Goal: Task Accomplishment & Management: Manage account settings

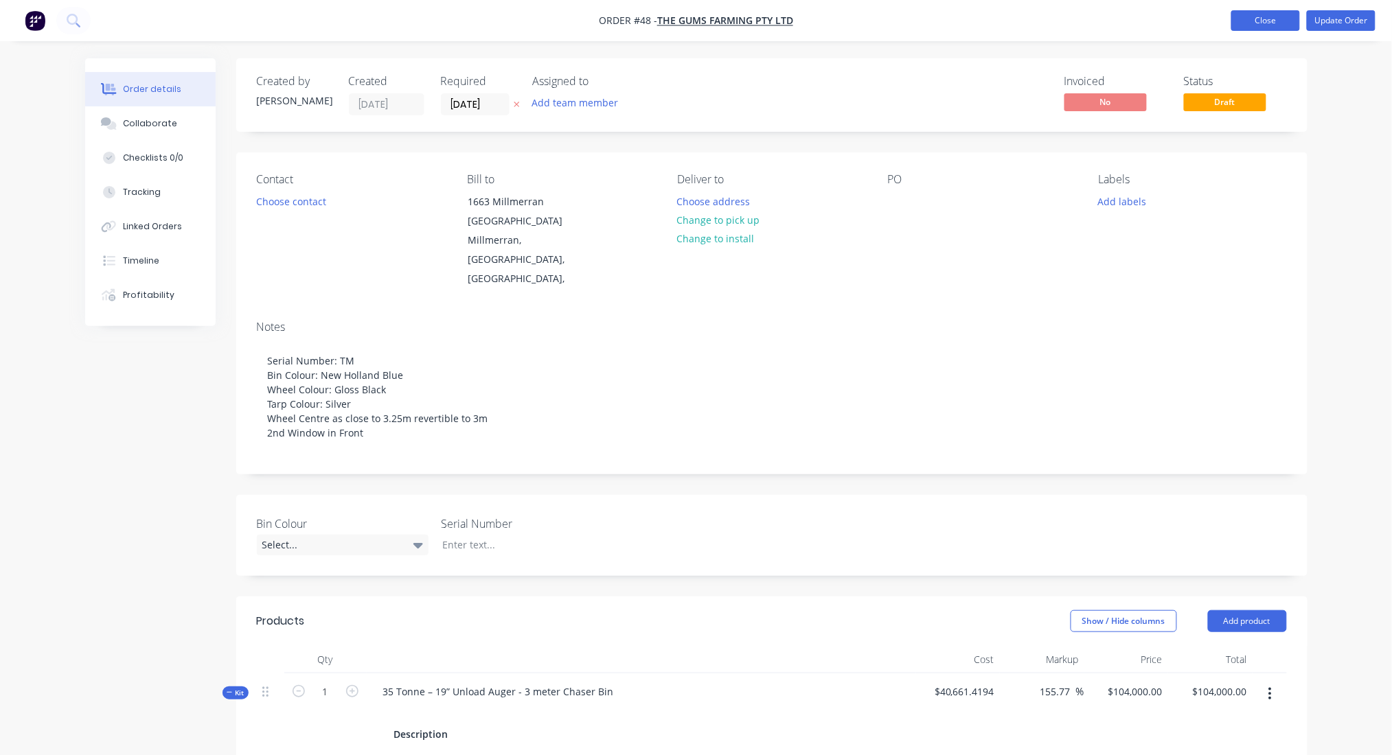
click at [1268, 18] on button "Close" at bounding box center [1265, 20] width 69 height 21
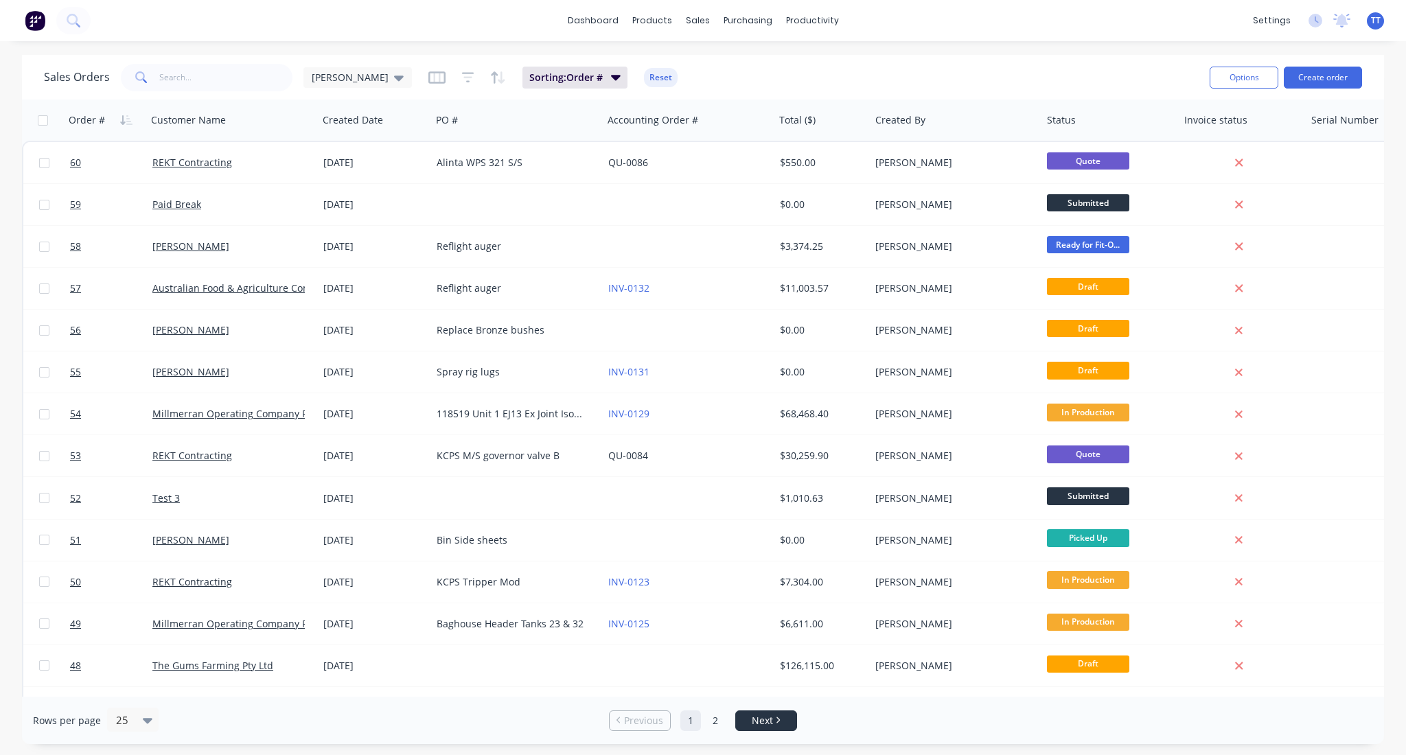
click at [773, 725] on link "Next" at bounding box center [766, 721] width 60 height 14
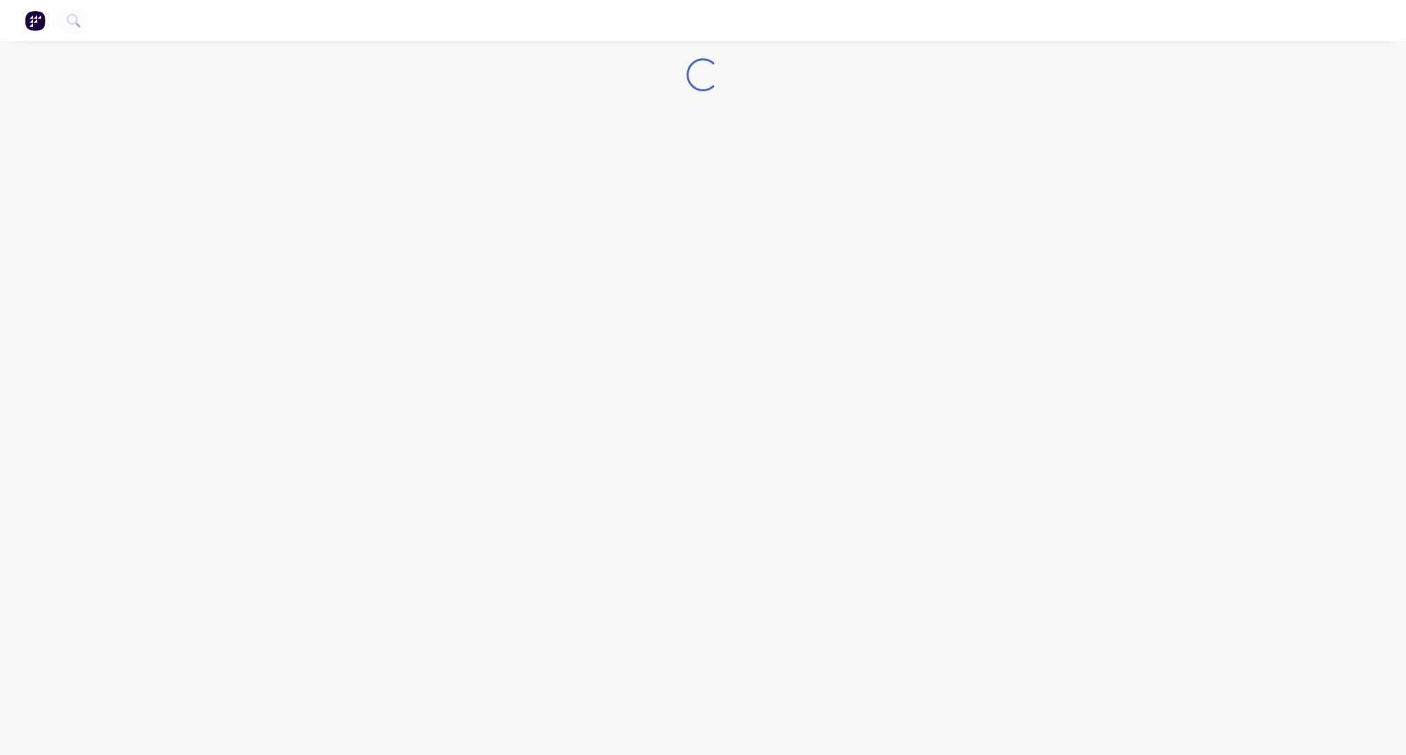
click at [821, 347] on div "Loading..." at bounding box center [703, 377] width 1406 height 755
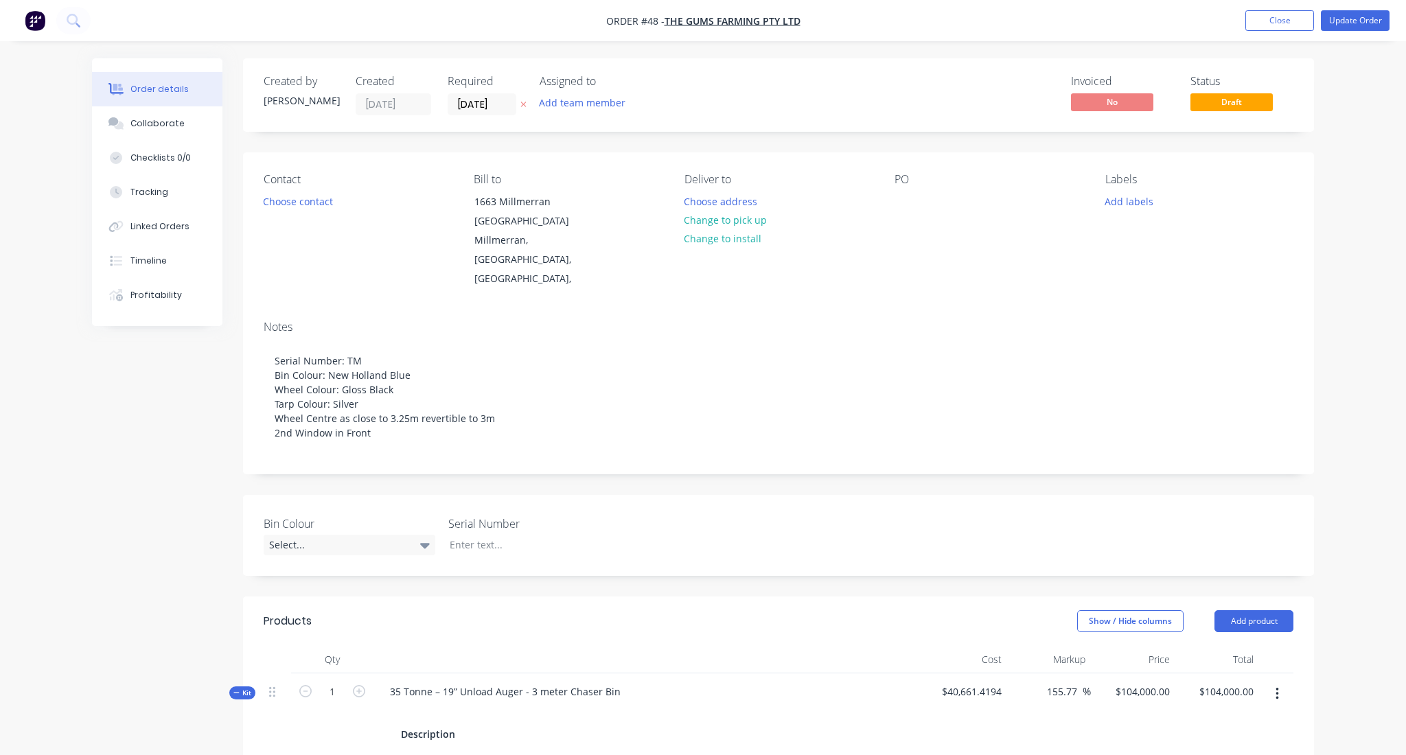
type input "155.77"
type input "$104,000.00"
type input "63.33"
type input "$3,800.00"
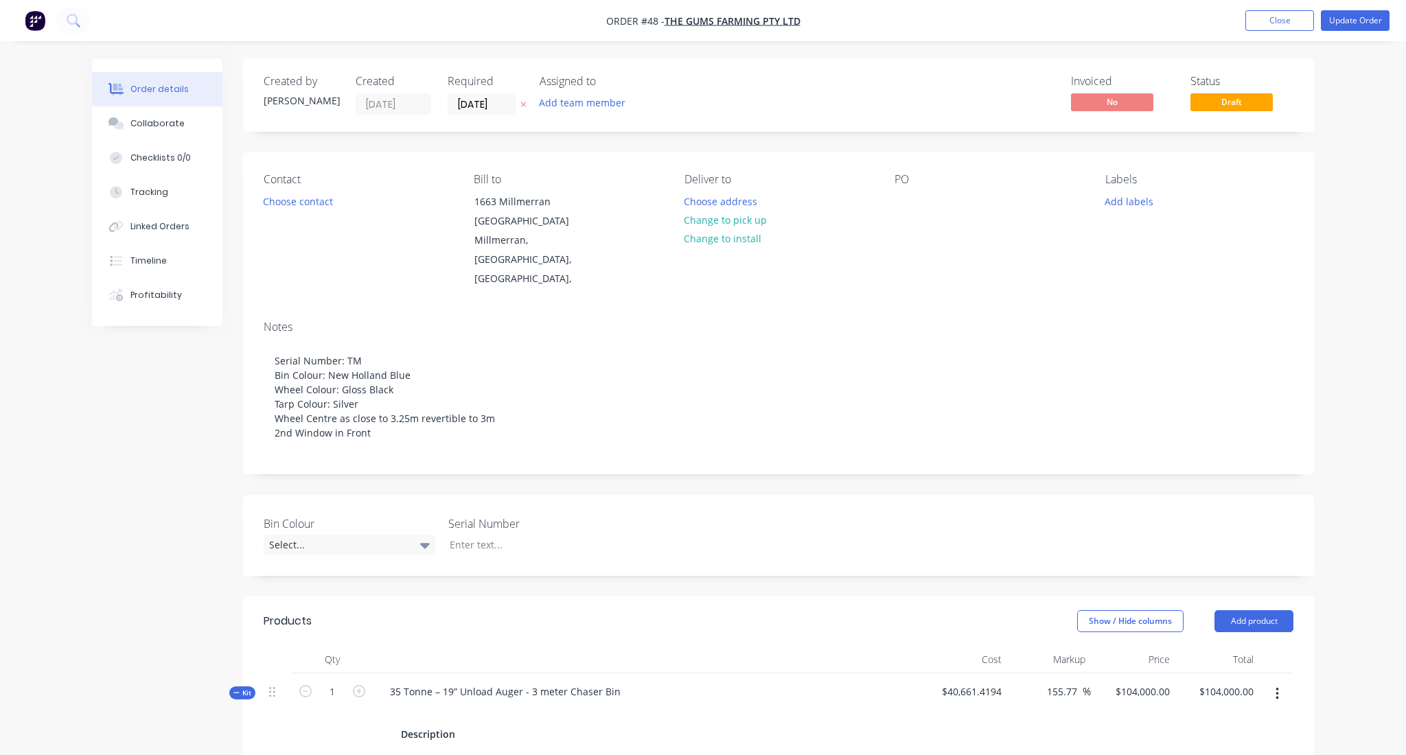
type input "$3,800.00"
type input "203.47"
type input "$1,500.00"
type input "226.04"
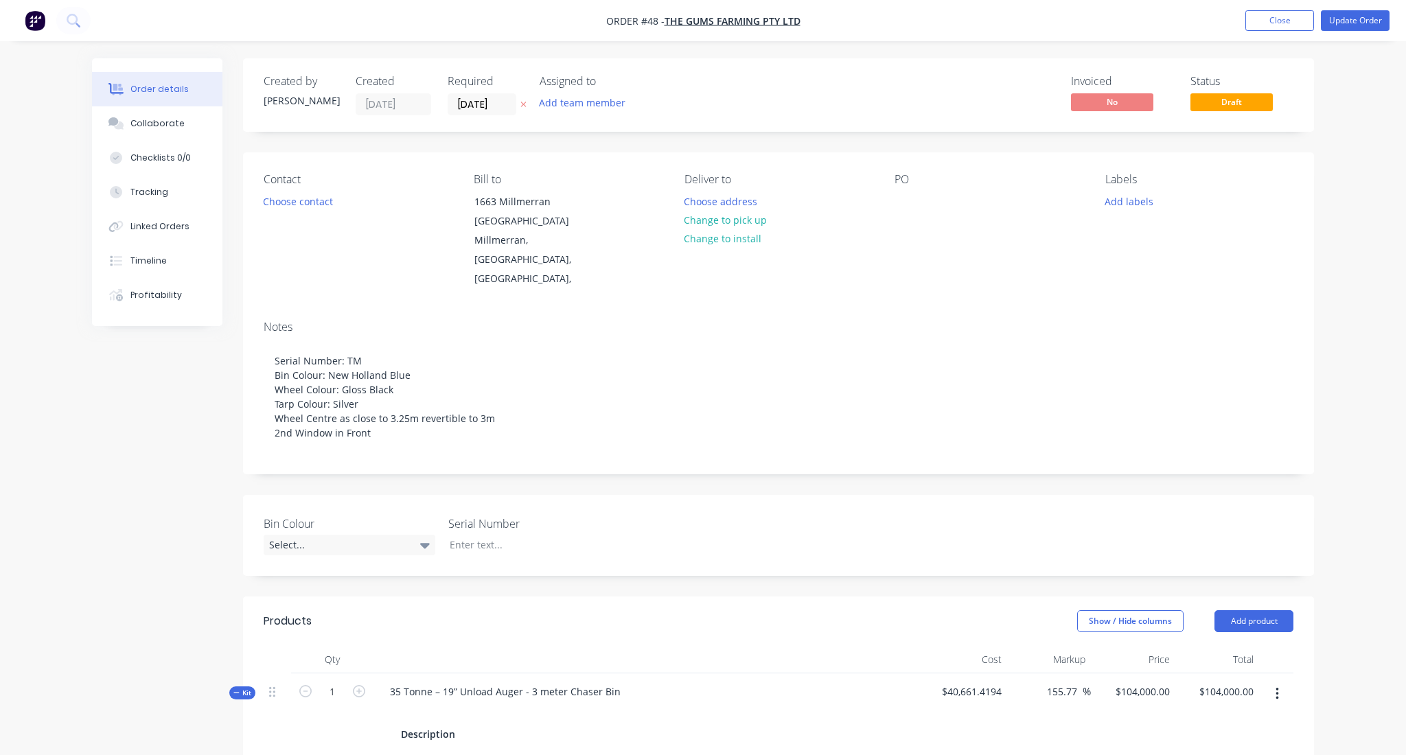
type input "$1,000.00"
type input "116.22"
type input "$1,000.00"
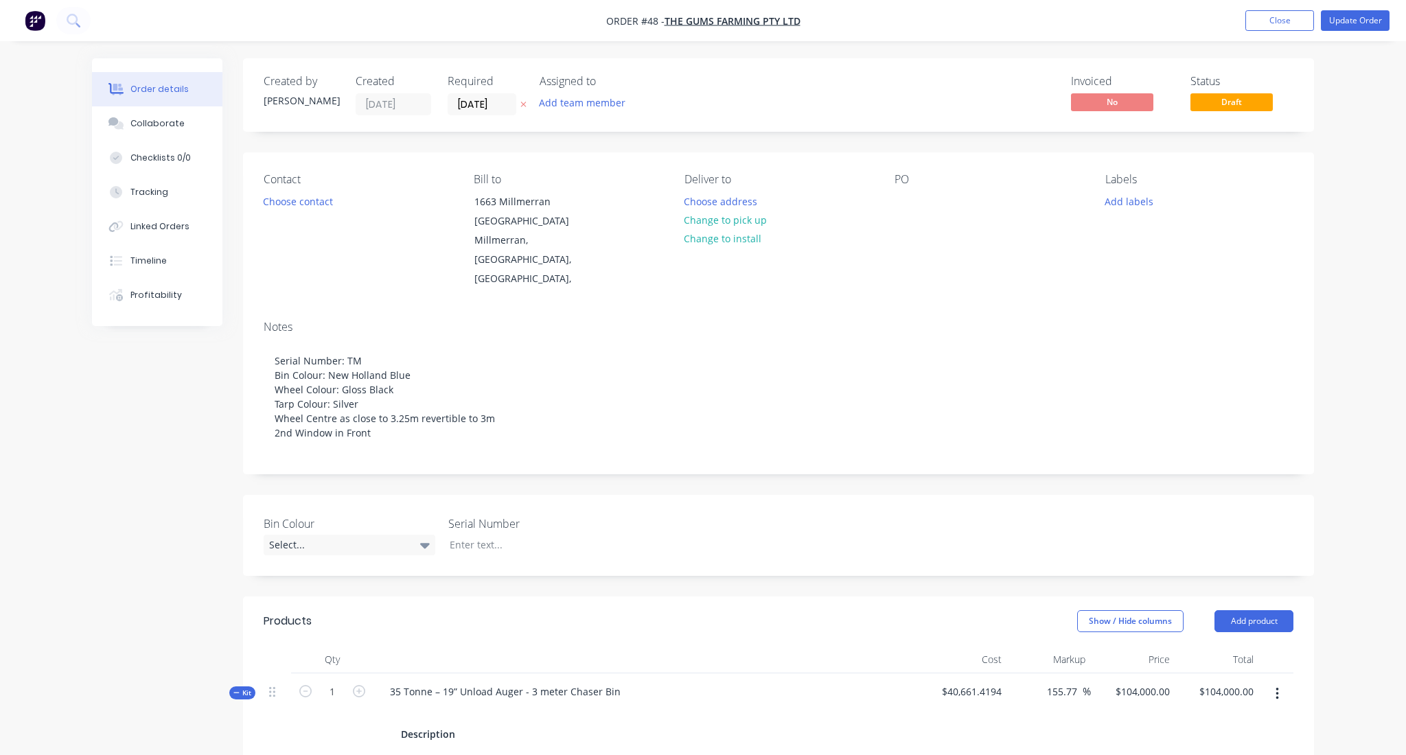
type input "130.66"
type input "$150.00"
type input "235.26"
type input "$900.00"
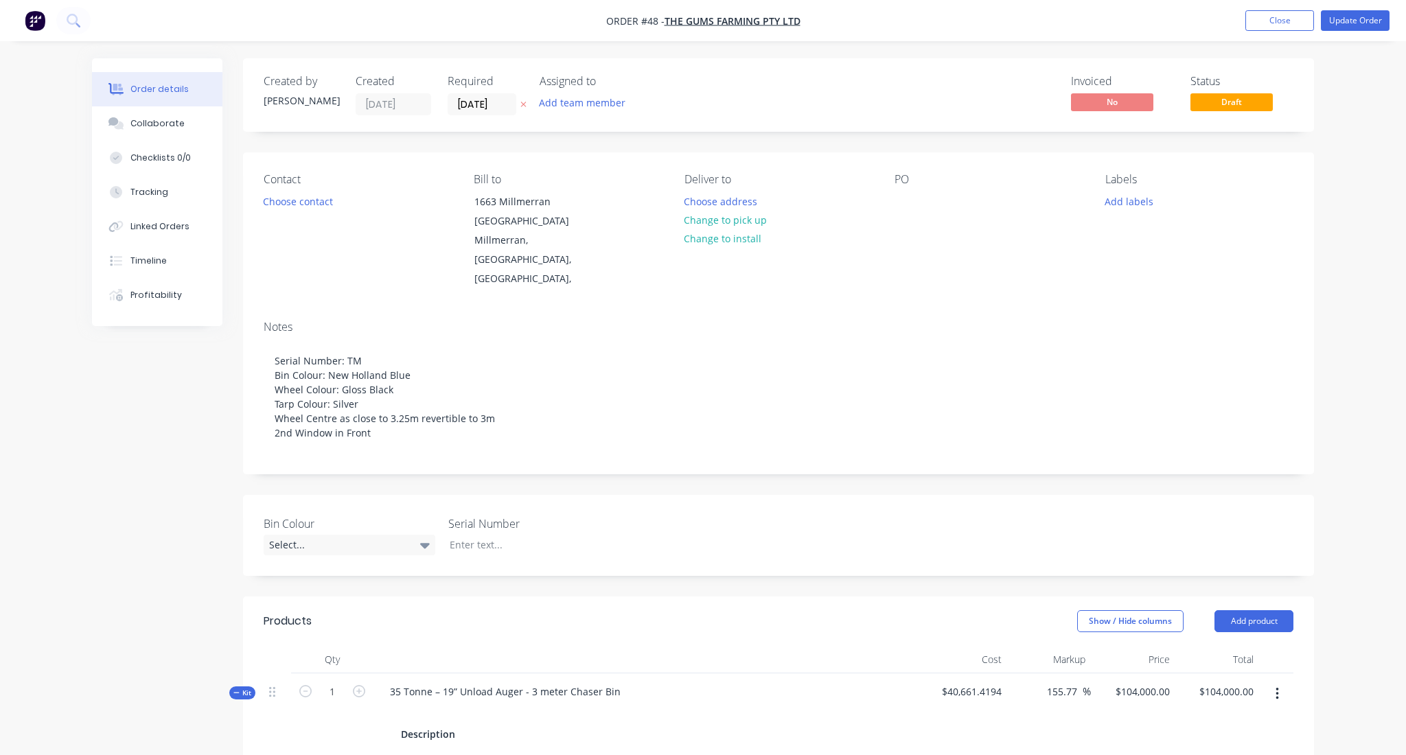
type input "$900.00"
type input "$1,200.00"
type input "$300.00"
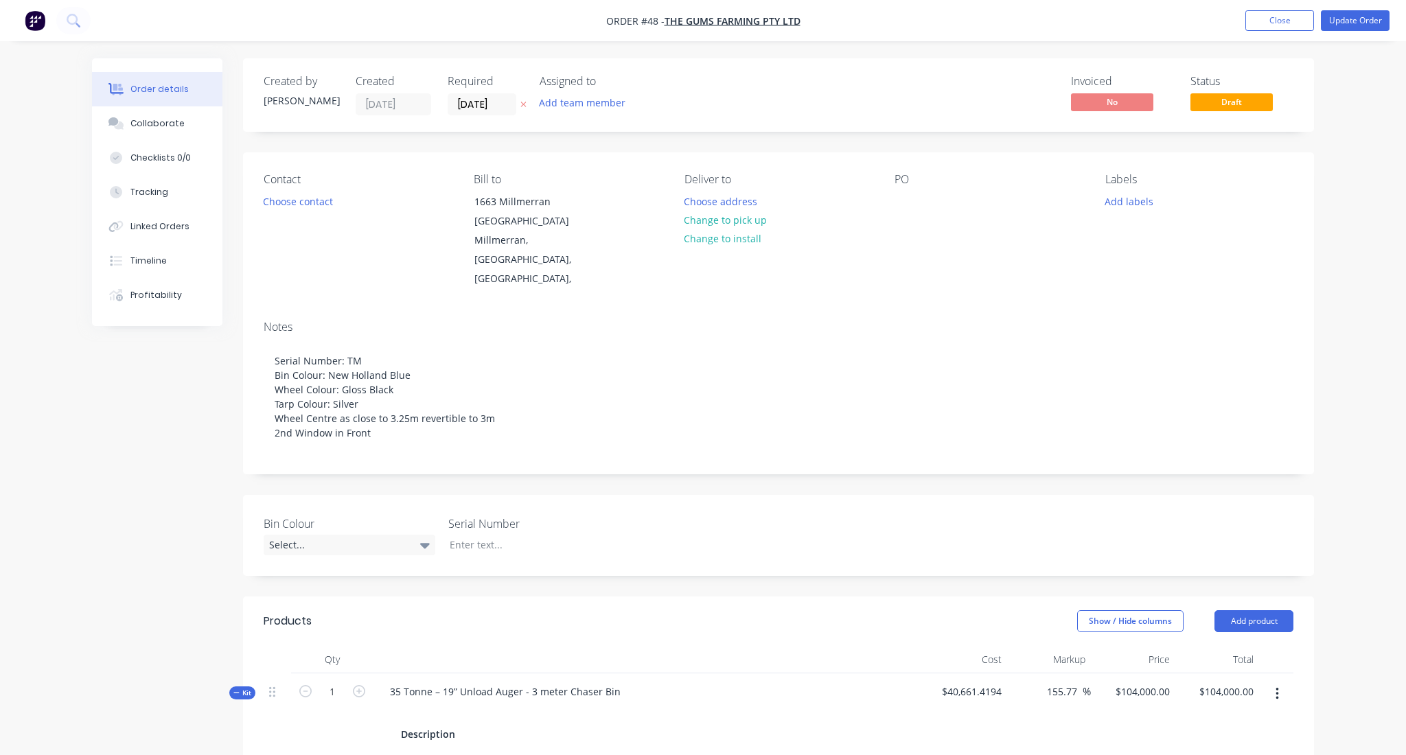
type input "290.32"
type input "$150.00"
type input "290.32"
type input "$150.00"
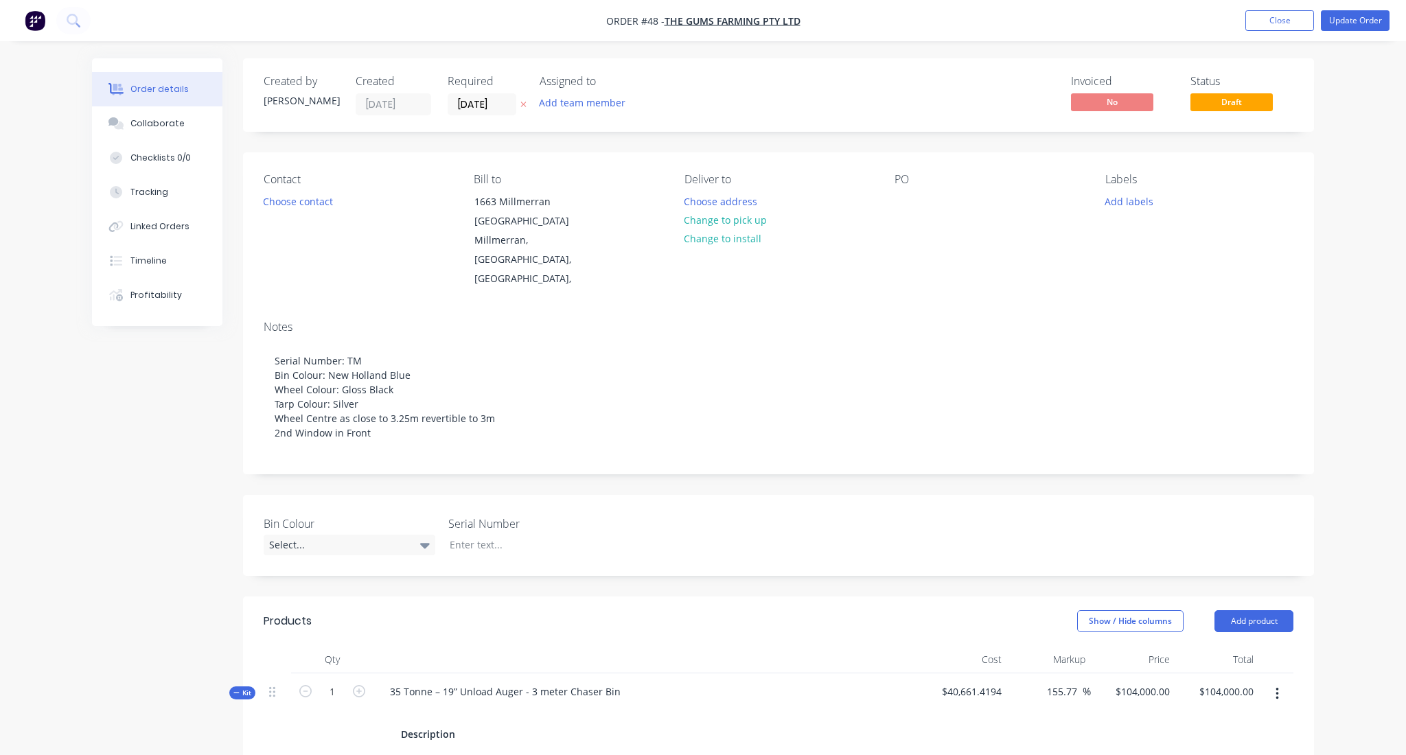
type input "$150.00"
type input "$500.00"
click at [1272, 14] on button "Close" at bounding box center [1265, 20] width 69 height 21
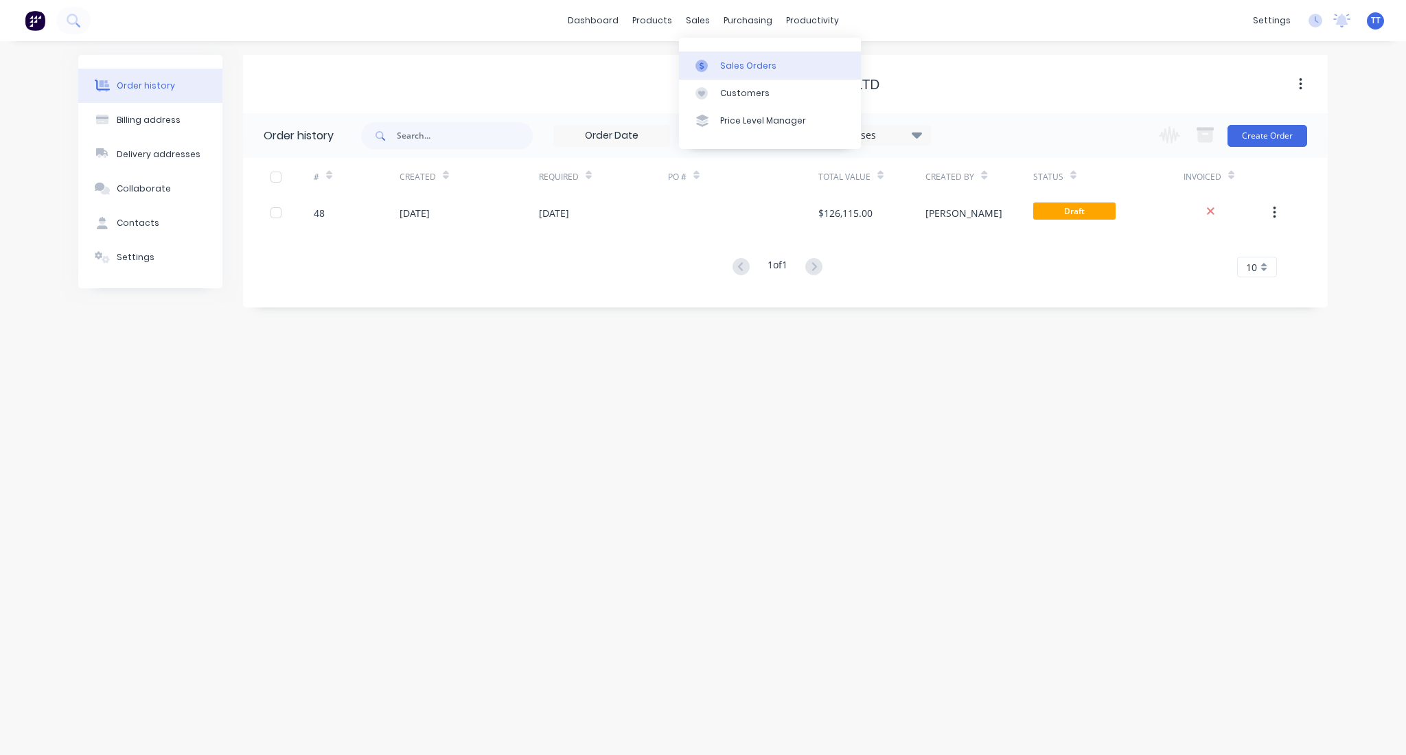
click at [731, 63] on div "Sales Orders" at bounding box center [748, 66] width 56 height 12
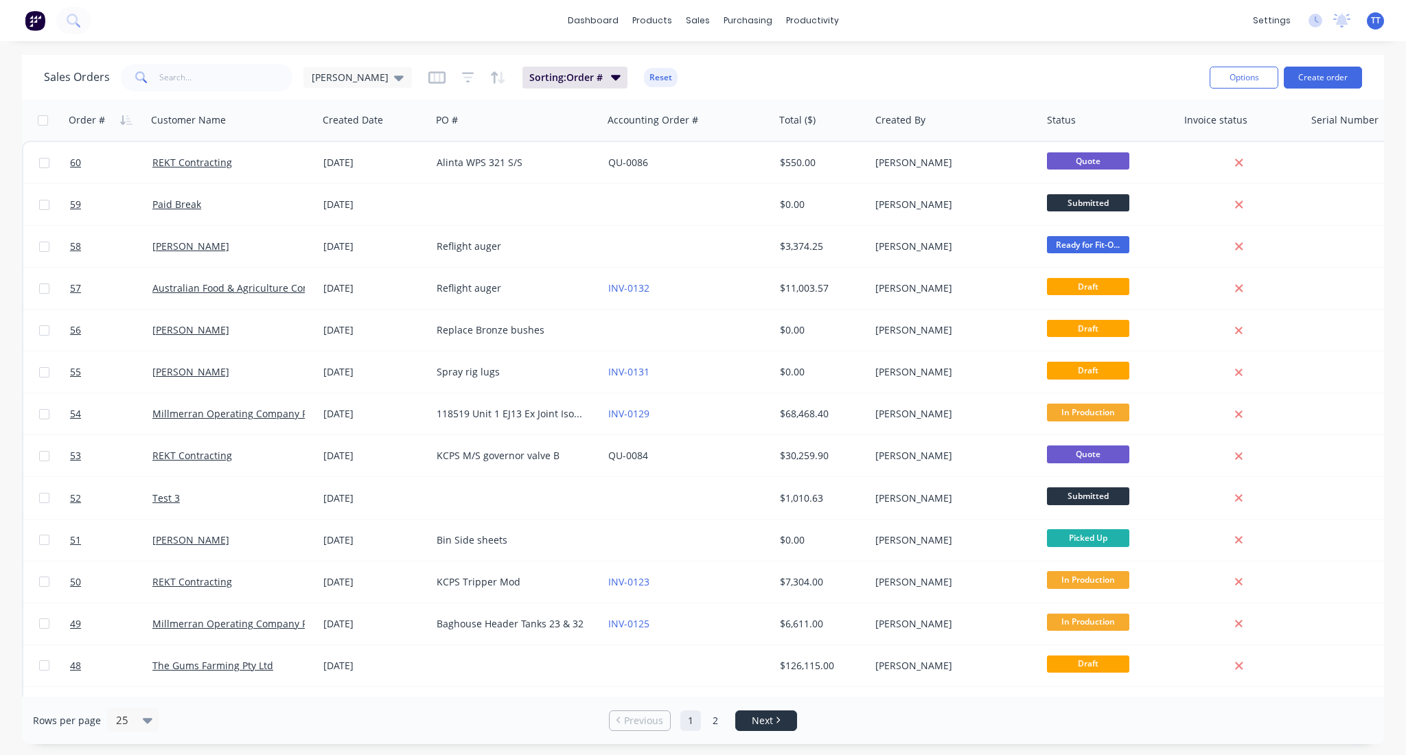
click at [776, 718] on icon "Next page" at bounding box center [778, 720] width 4 height 7
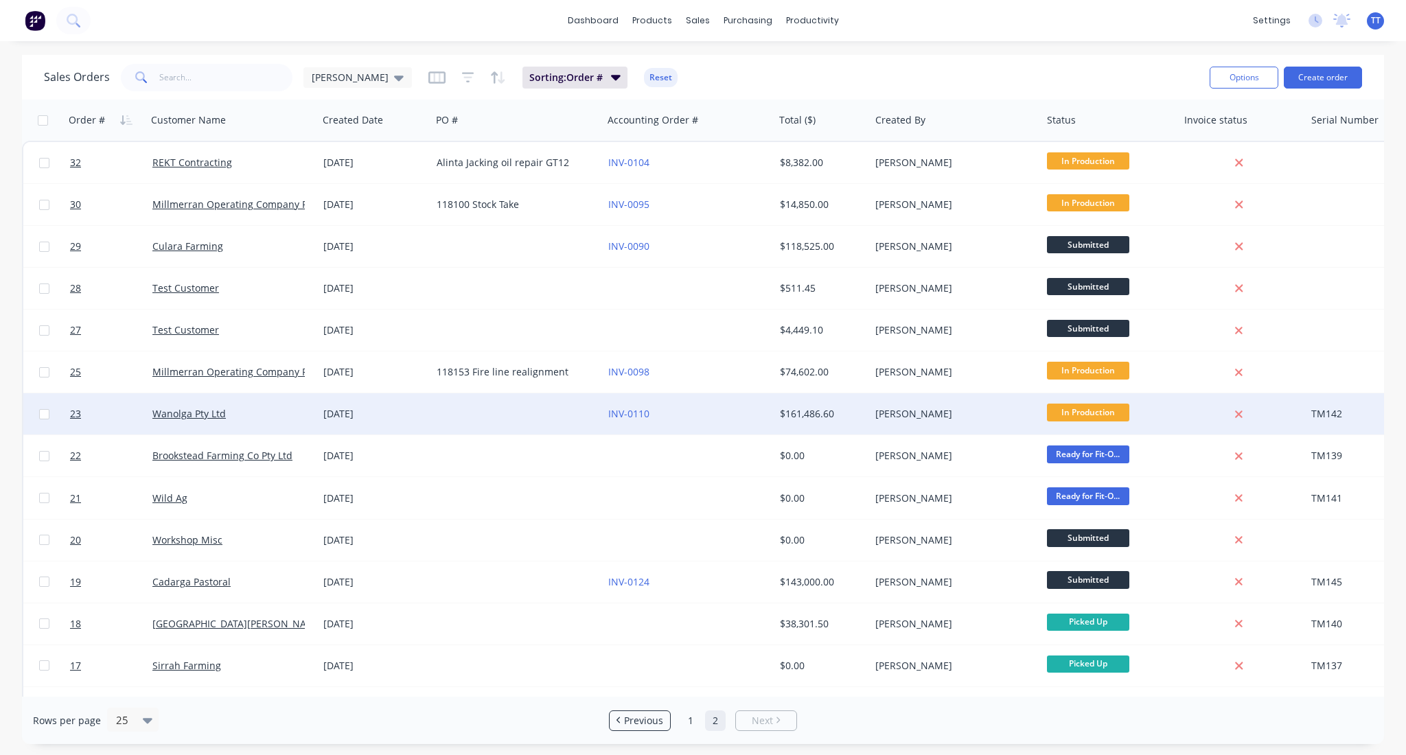
click at [511, 409] on div at bounding box center [517, 413] width 172 height 41
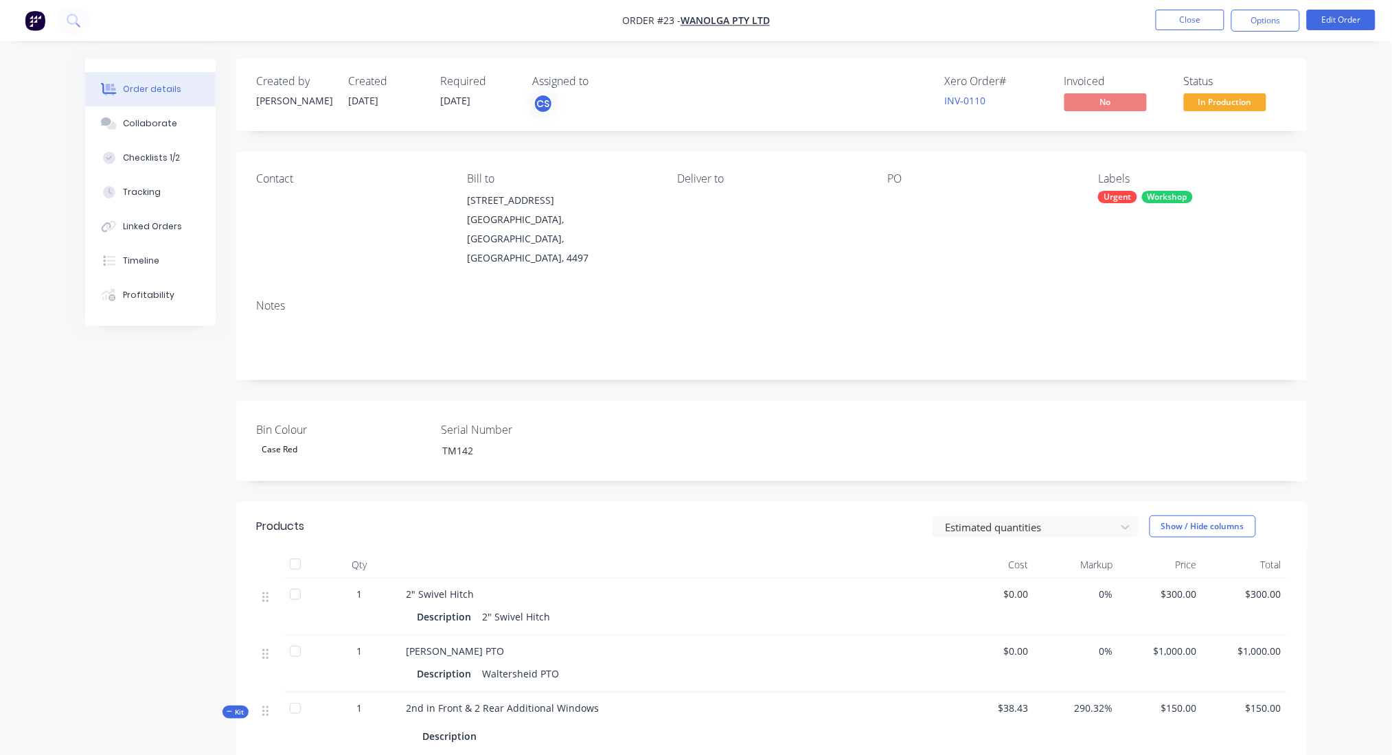
click at [895, 206] on div at bounding box center [974, 200] width 172 height 19
click at [1350, 11] on button "Edit Order" at bounding box center [1341, 20] width 69 height 21
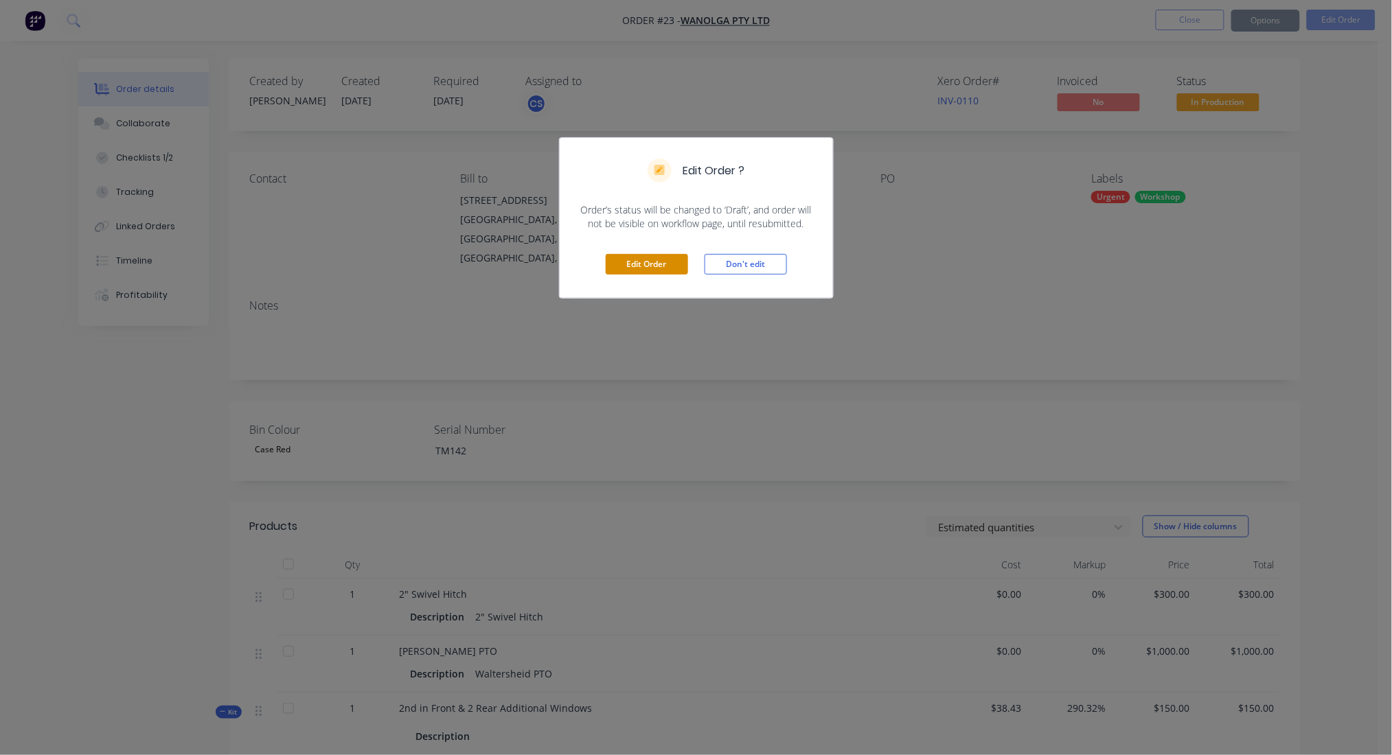
click at [656, 265] on button "Edit Order" at bounding box center [647, 264] width 82 height 21
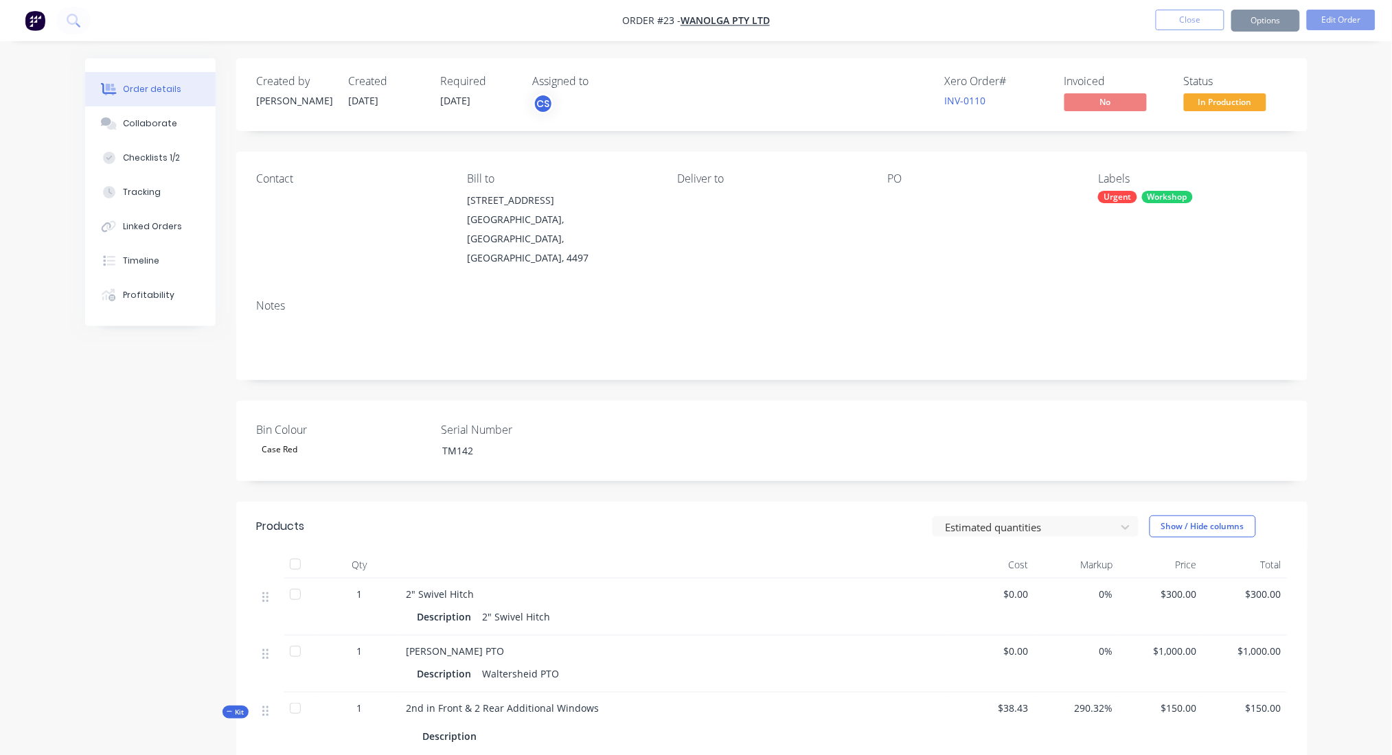
click at [888, 210] on div at bounding box center [974, 200] width 172 height 19
click at [898, 201] on div at bounding box center [974, 200] width 172 height 19
click at [878, 198] on div "Contact Bill to [STREET_ADDRESS] Deliver to PO Labels Urgent Workshop" at bounding box center [771, 220] width 1071 height 137
click at [880, 175] on div "Contact Bill to [STREET_ADDRESS] Deliver to PO Labels Urgent Workshop" at bounding box center [771, 220] width 1071 height 137
click at [905, 181] on div "PO" at bounding box center [982, 178] width 188 height 13
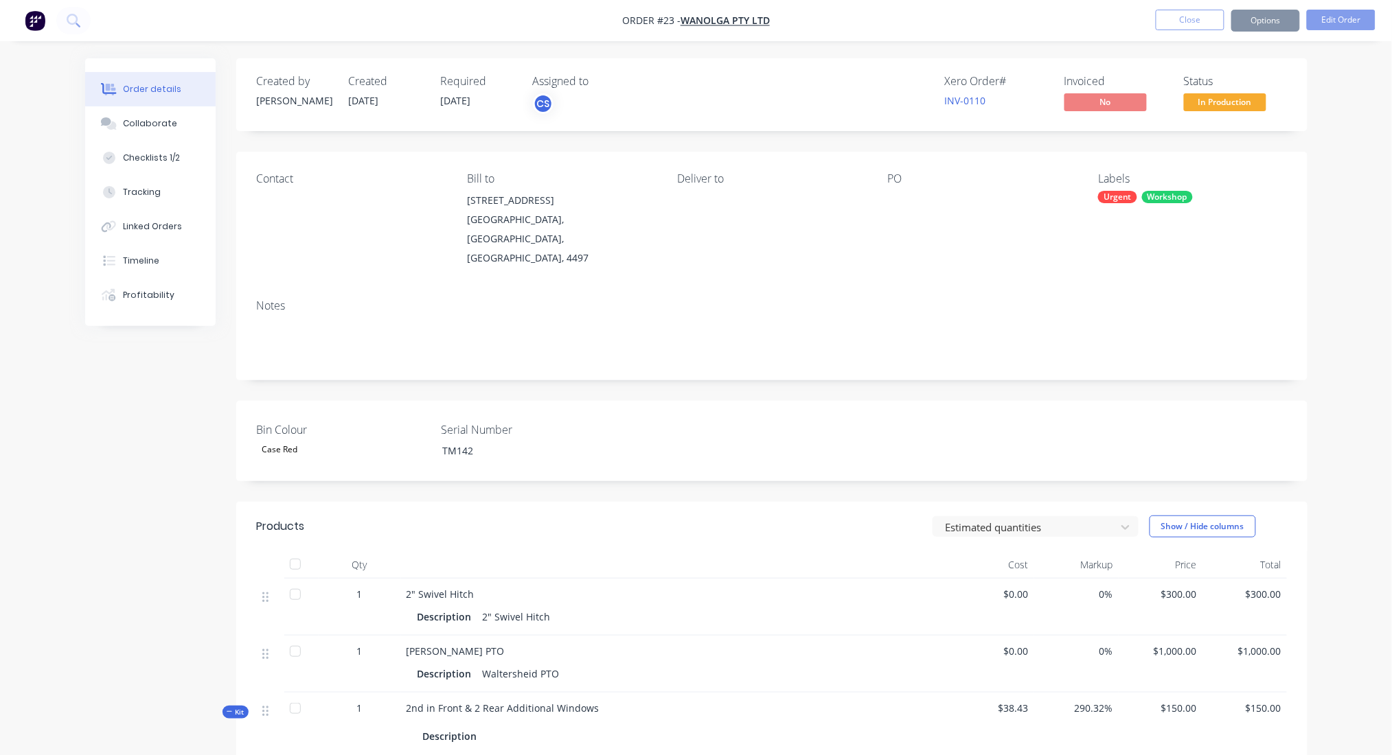
click at [893, 202] on div at bounding box center [974, 200] width 172 height 19
click at [895, 193] on div at bounding box center [974, 200] width 172 height 19
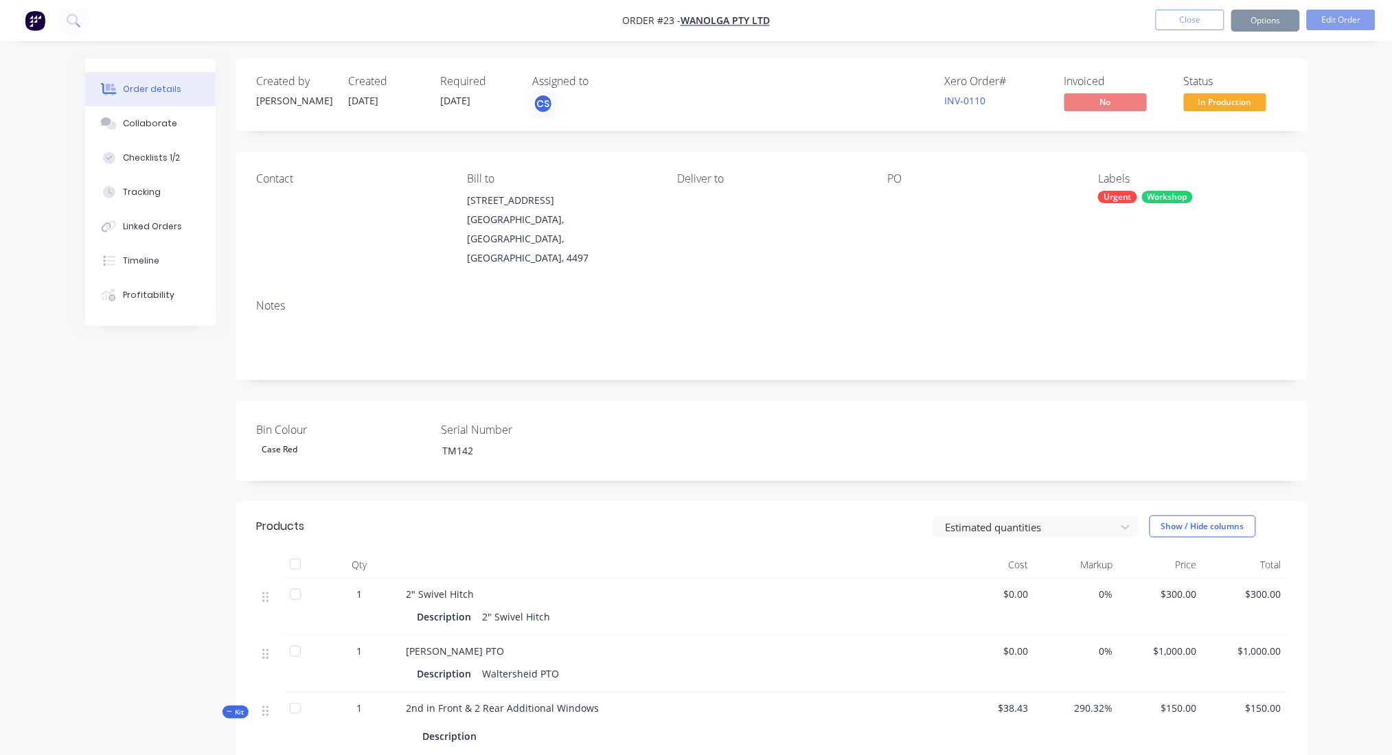
click at [895, 193] on div at bounding box center [974, 200] width 172 height 19
click at [893, 211] on div "PO" at bounding box center [982, 219] width 188 height 95
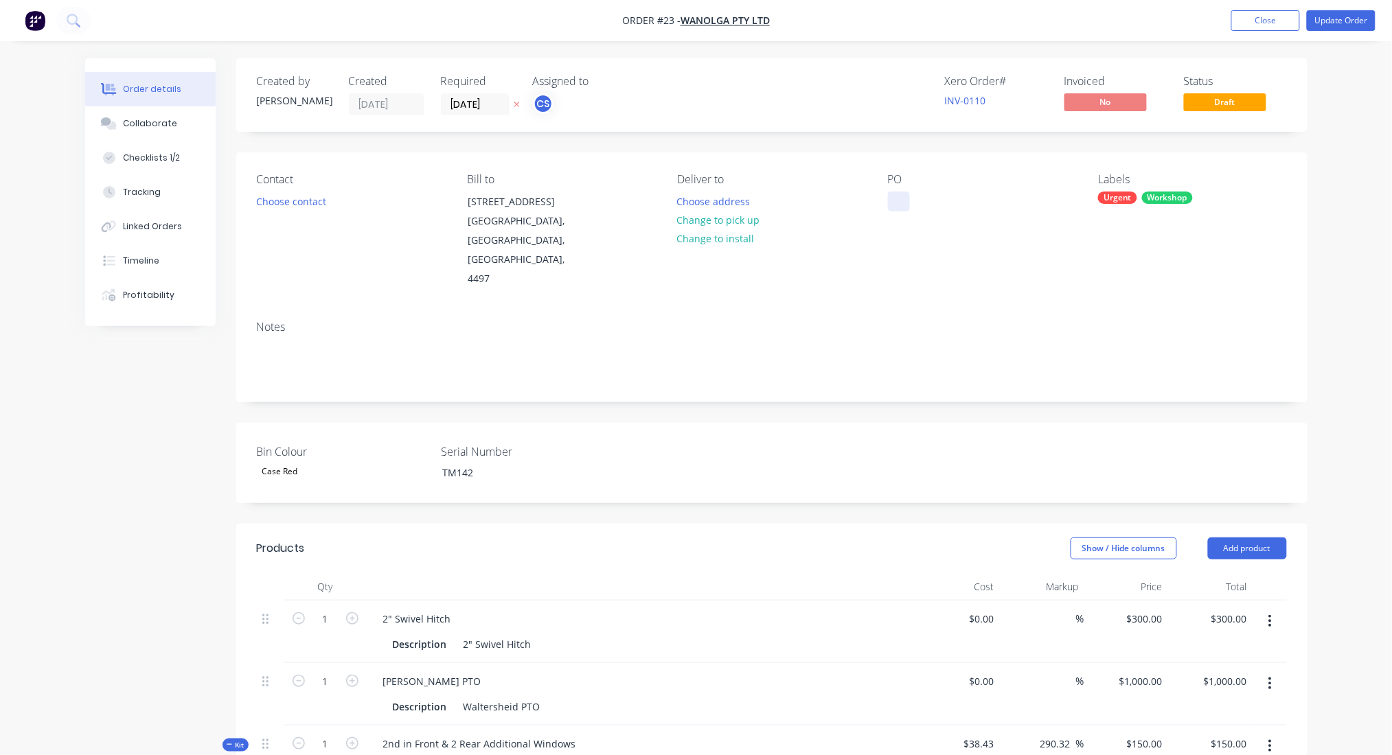
type input "$300.00"
type input "$1,000.00"
type input "290.32"
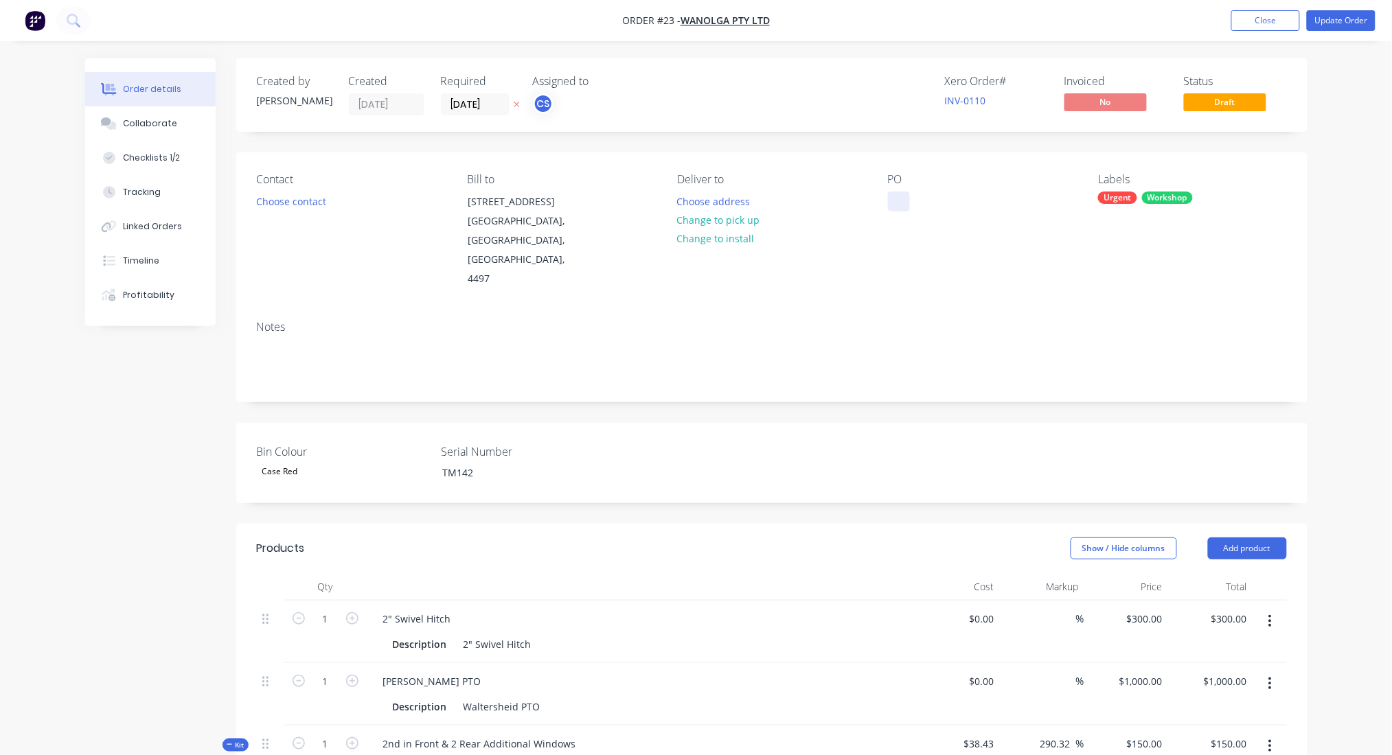
type input "$150.00"
type input "116.22"
type input "$1,000.00"
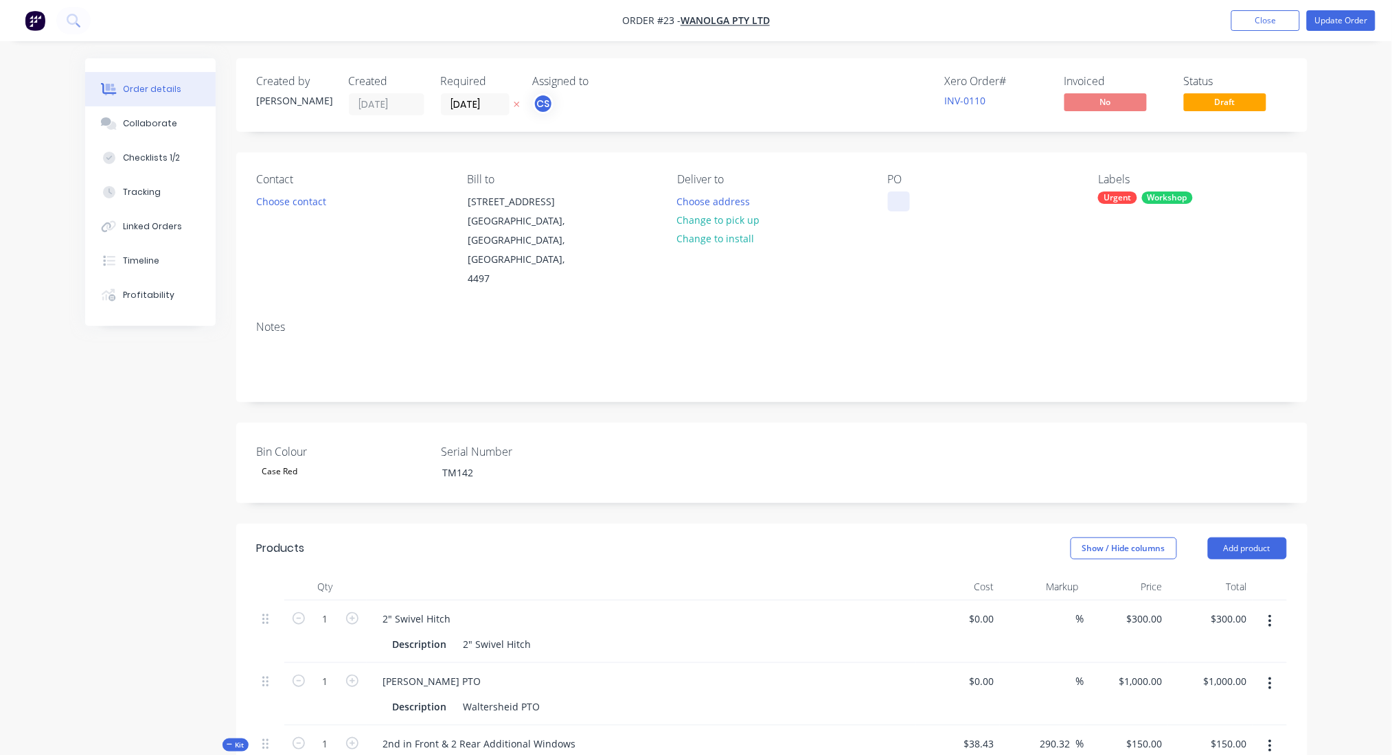
type input "$356.00"
type input "227.99"
type input "$1,500.00"
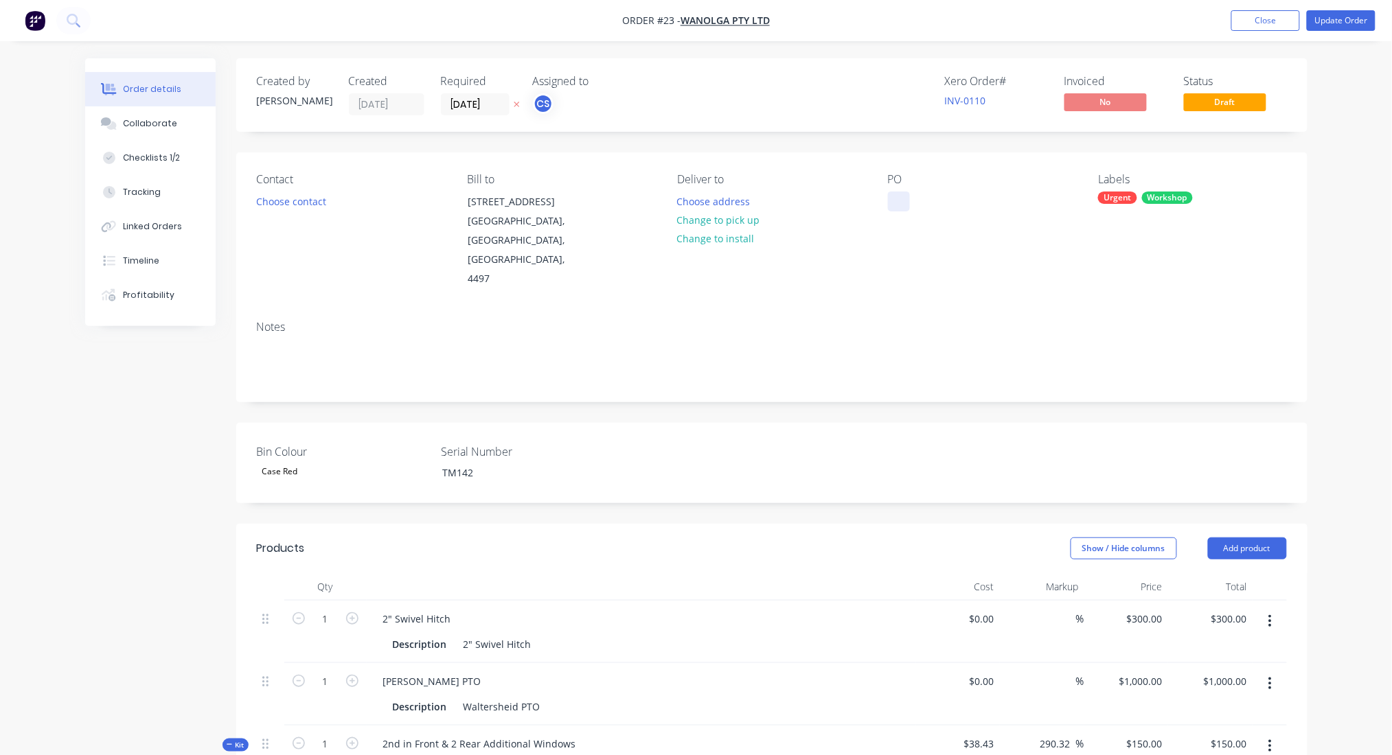
type input "149.81"
type input "$98,000.00"
type input "25.85"
type input "$16,000.00"
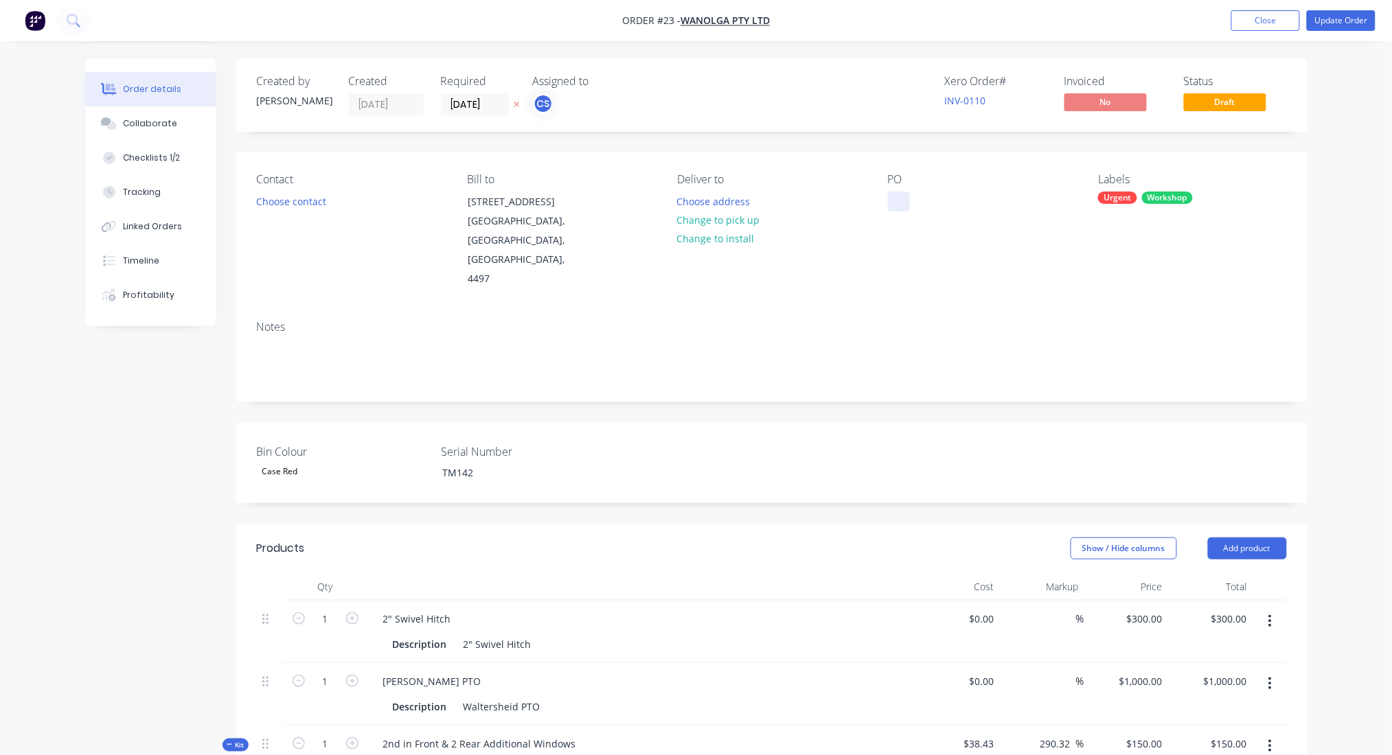
type input "$16,000.00"
type input "$1,650.00"
type input "86.38"
type input "$5,800.00"
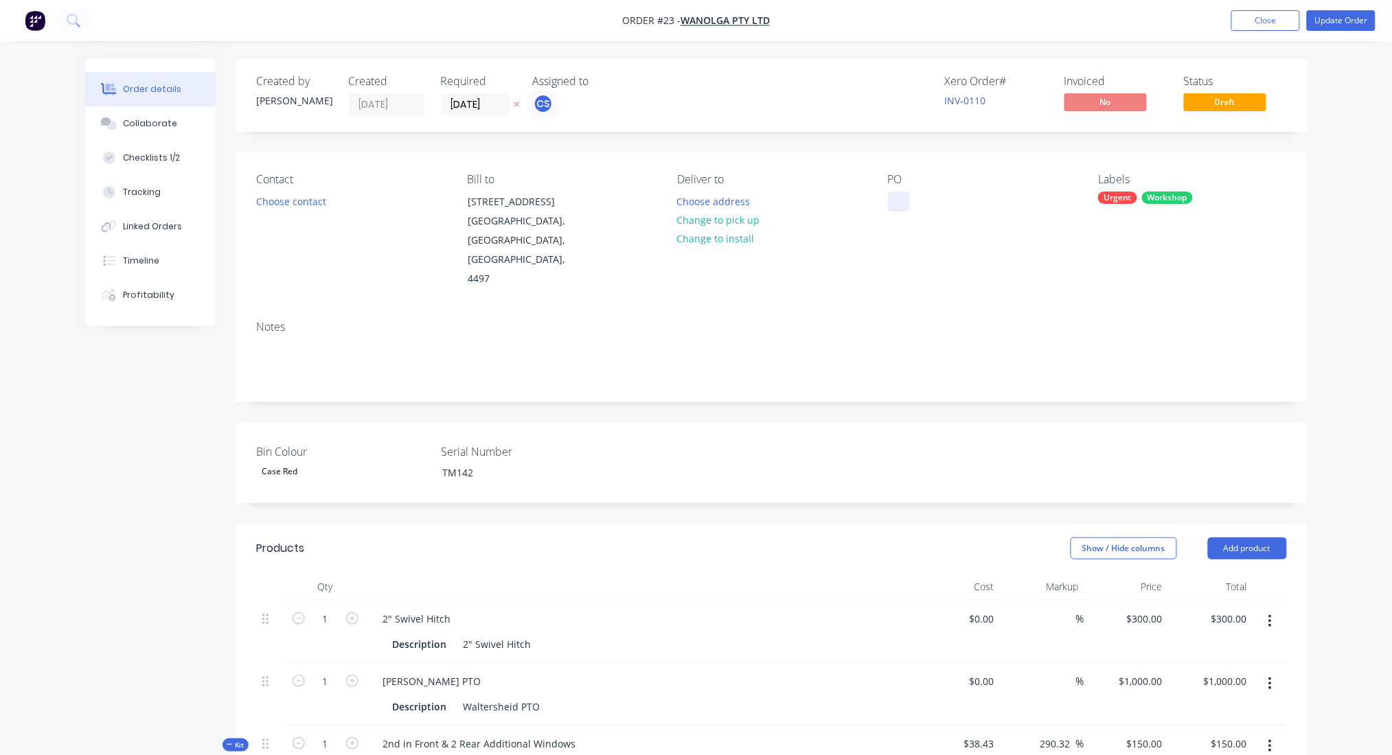
type input "$5,800.00"
type input "227.49"
type input "$800.00"
type input "16.05"
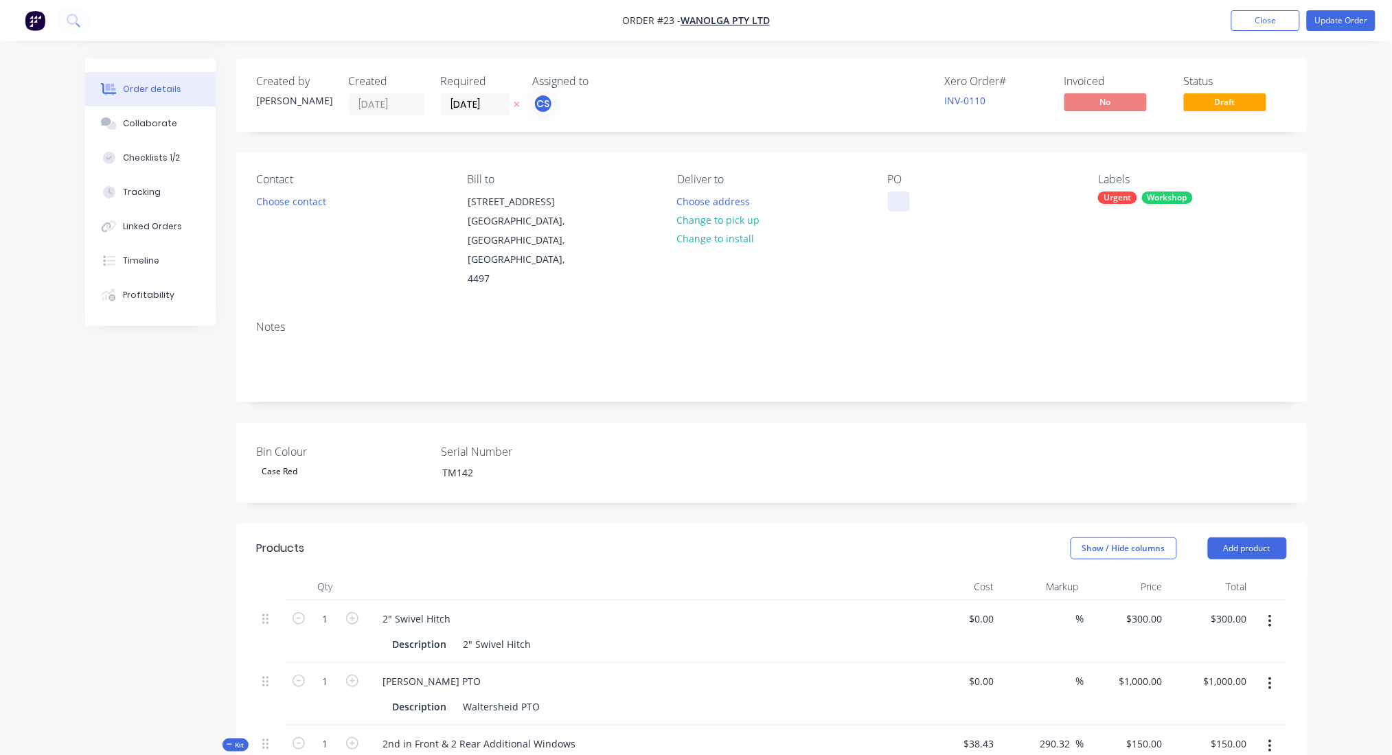
type input "$20,250.00"
click at [896, 200] on div at bounding box center [899, 202] width 22 height 20
click at [1271, 18] on button "Close" at bounding box center [1265, 20] width 69 height 21
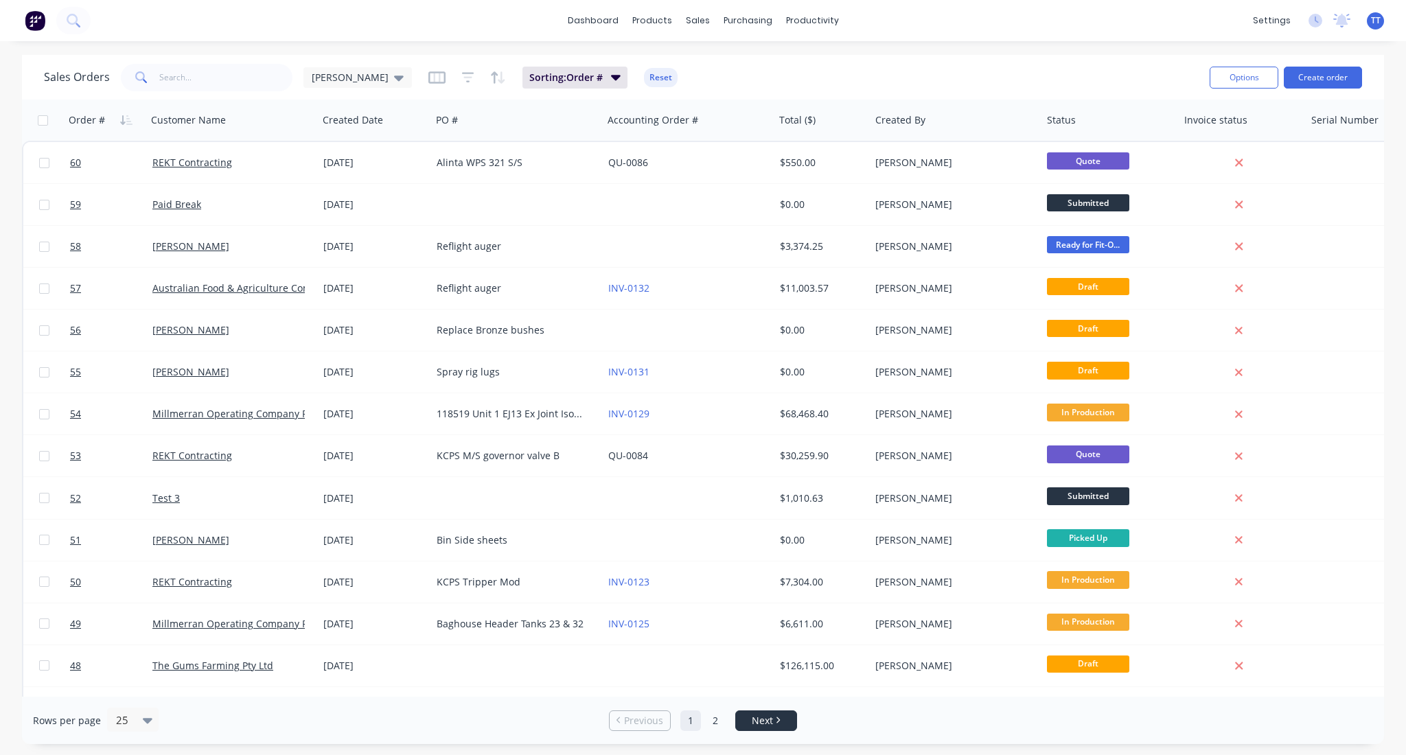
click at [767, 726] on span "Next" at bounding box center [762, 721] width 21 height 14
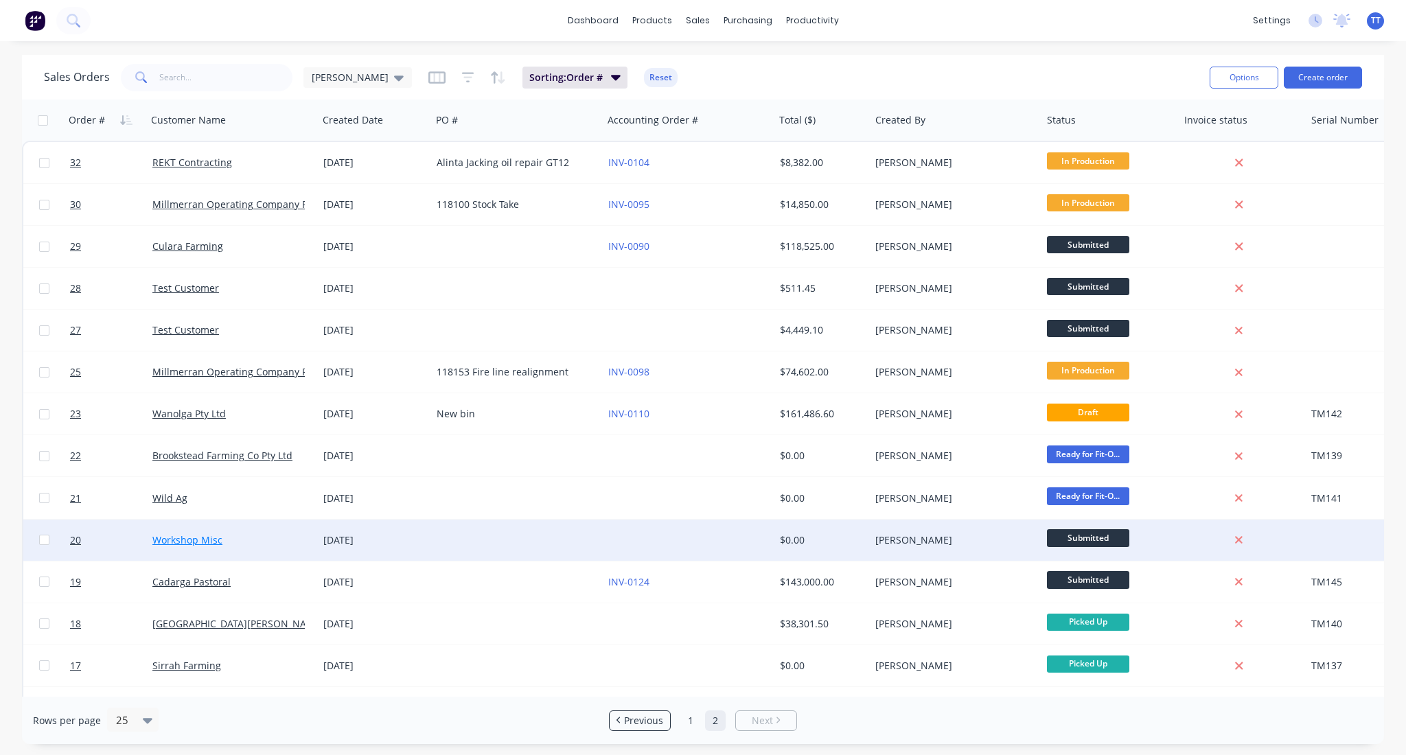
click at [204, 537] on link "Workshop Misc" at bounding box center [187, 540] width 70 height 13
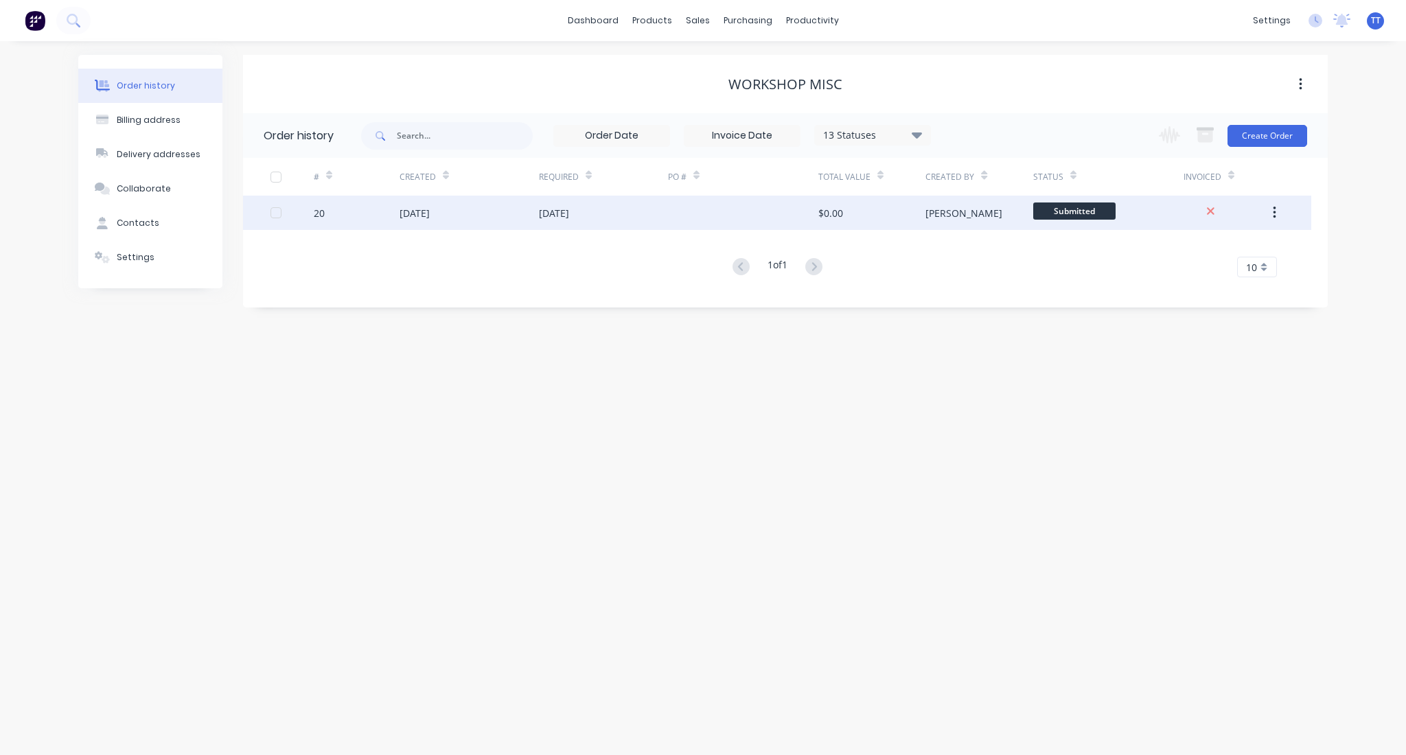
click at [430, 213] on div "[DATE]" at bounding box center [415, 213] width 30 height 14
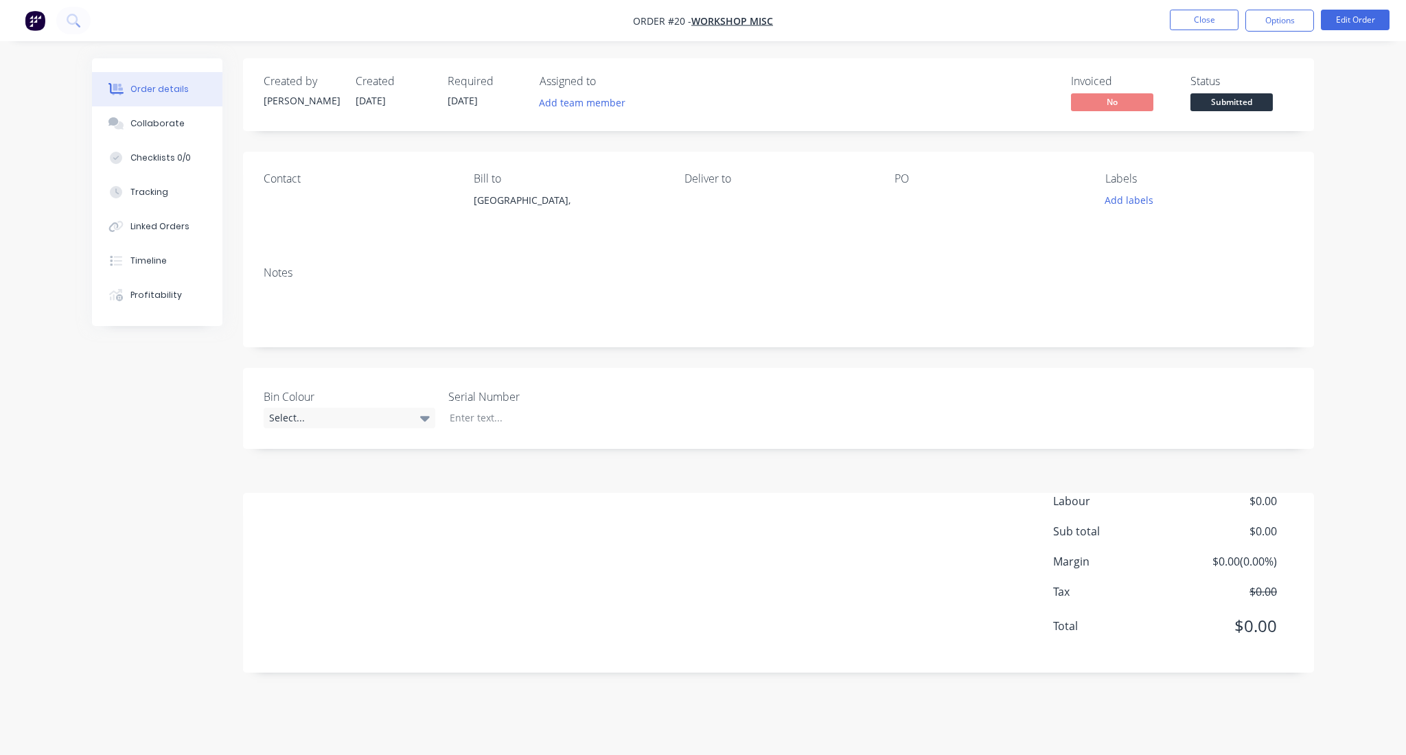
click at [1369, 162] on div "Order details Collaborate Checklists 0/0 Tracking Linked Orders Timeline Profit…" at bounding box center [703, 377] width 1406 height 755
click at [1195, 18] on button "Close" at bounding box center [1204, 20] width 69 height 21
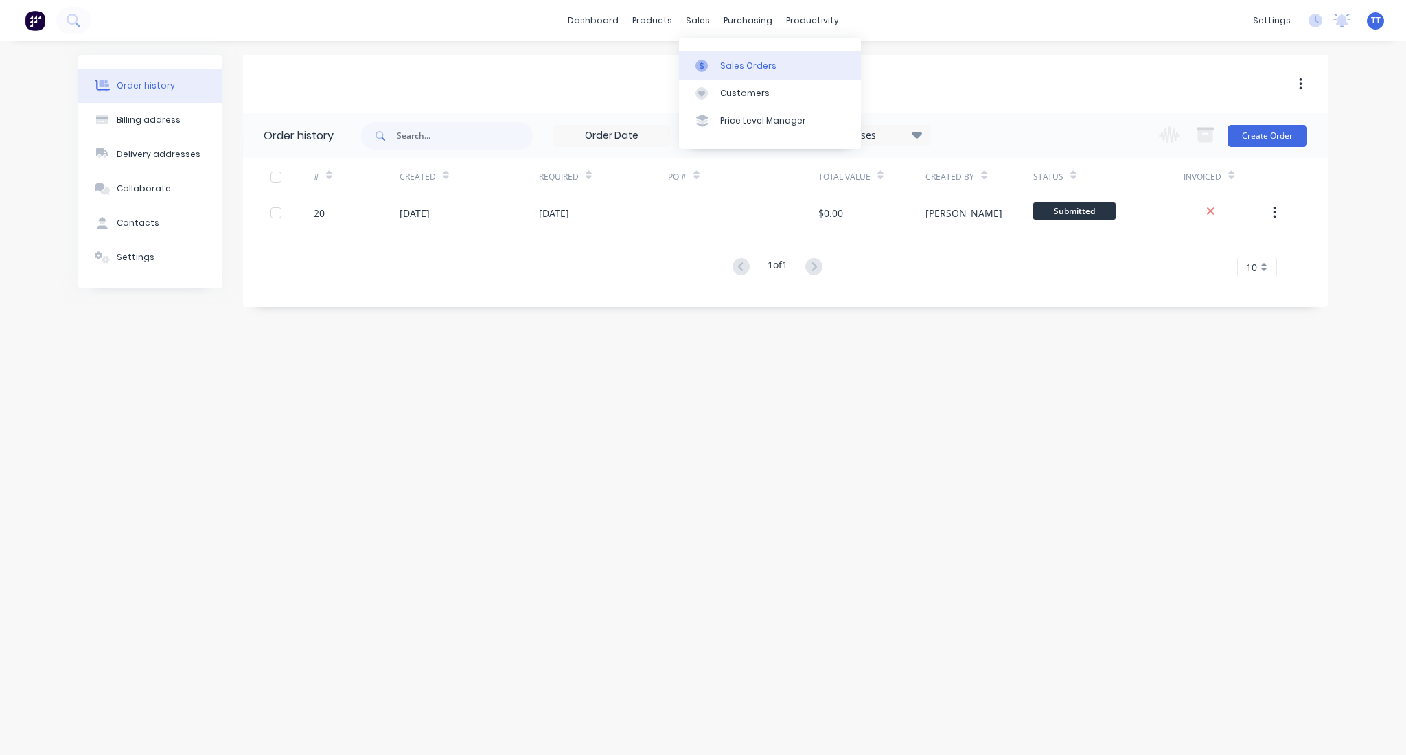
click at [731, 60] on div "Sales Orders" at bounding box center [748, 66] width 56 height 12
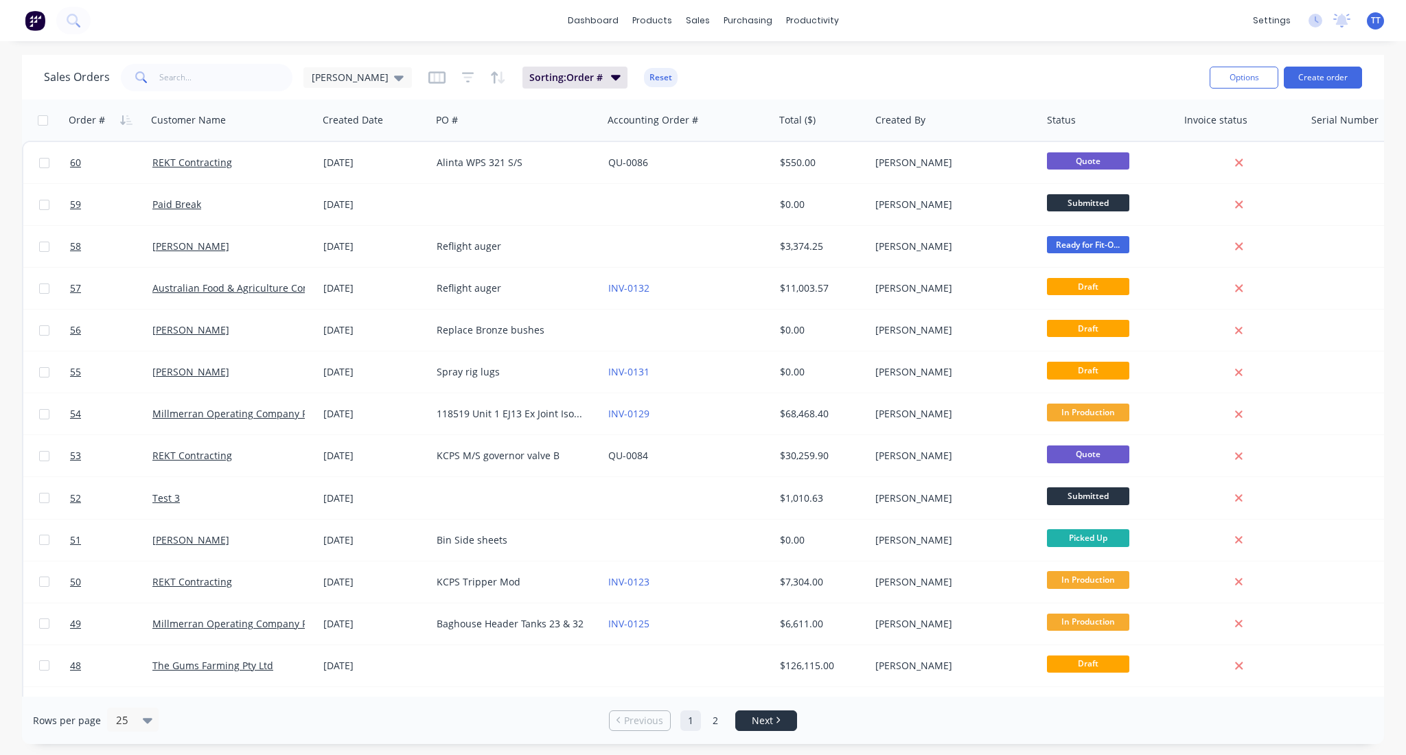
click at [770, 717] on span "Next" at bounding box center [762, 721] width 21 height 14
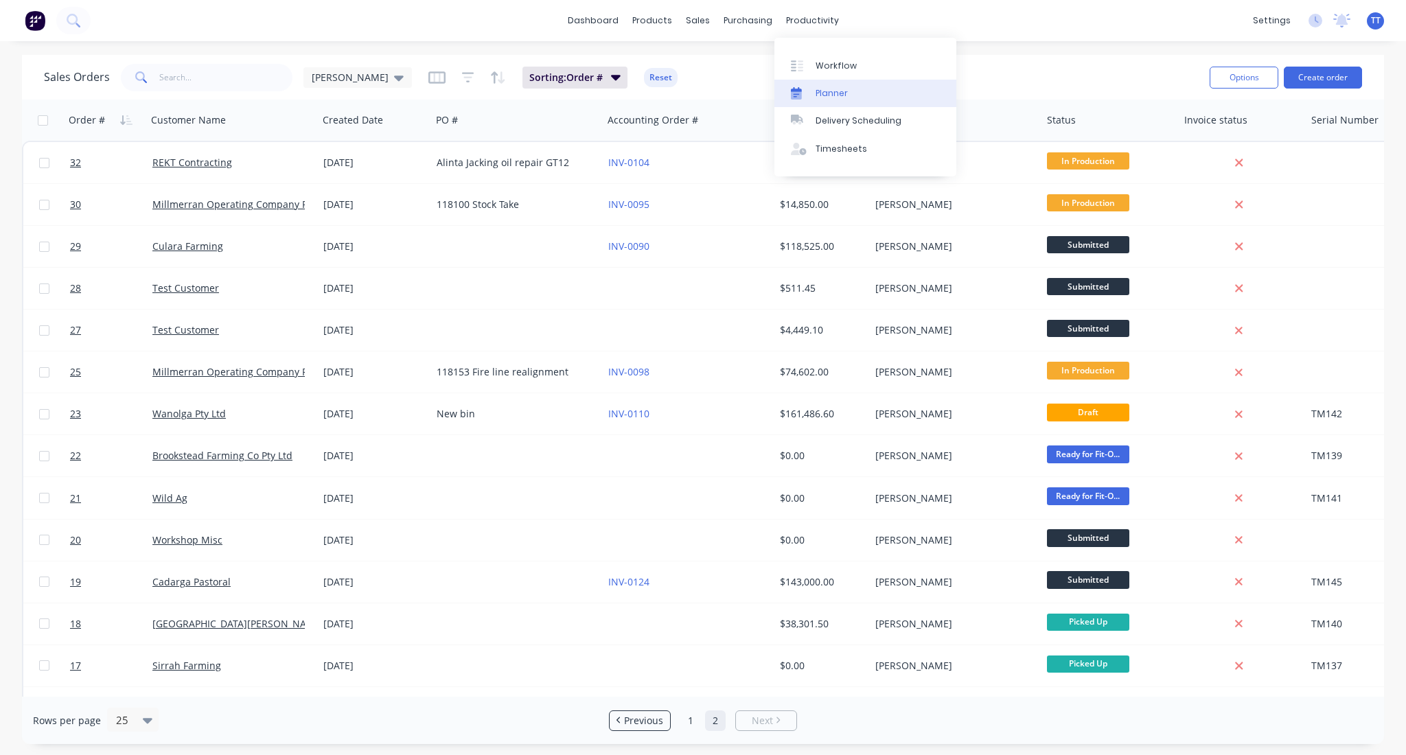
click at [831, 92] on div "Planner" at bounding box center [832, 93] width 32 height 12
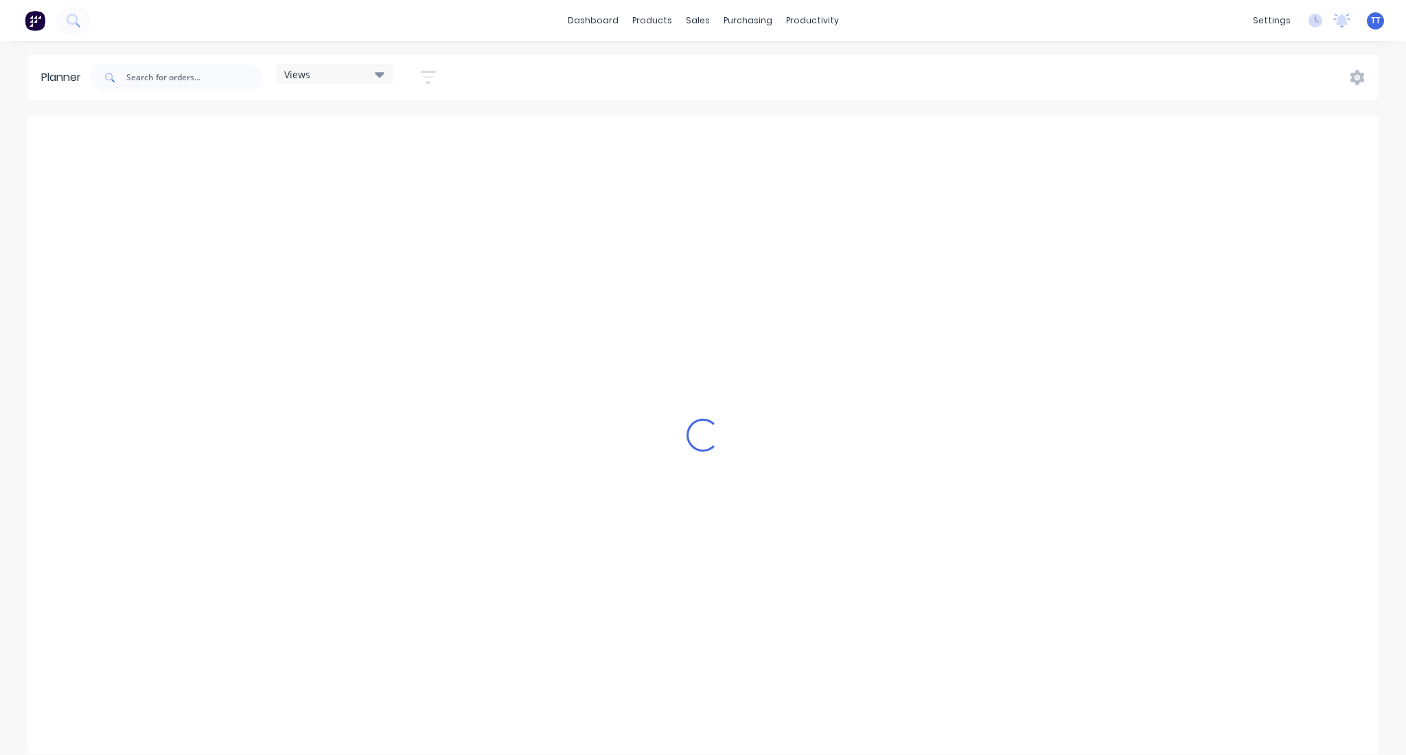
scroll to position [0, 3296]
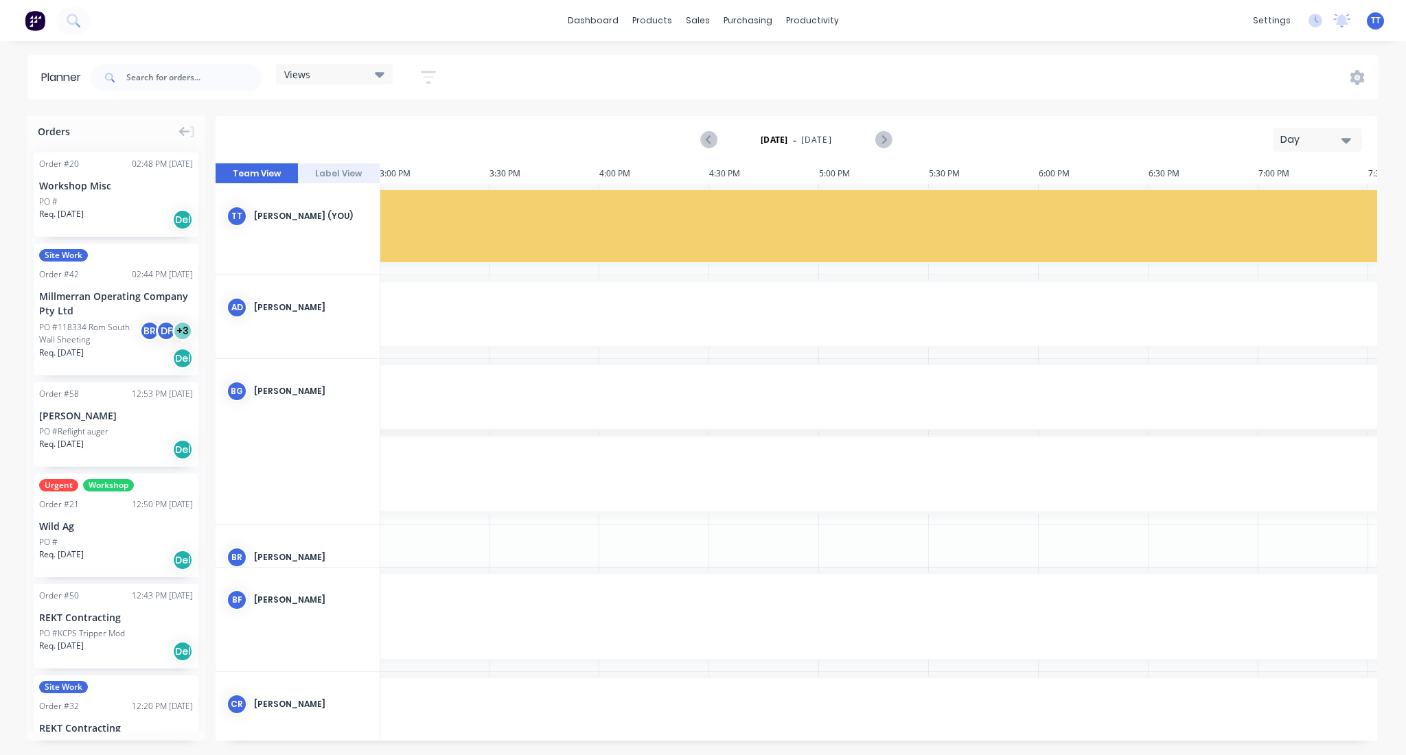
click at [1308, 141] on div "Day" at bounding box center [1312, 140] width 63 height 14
click at [1254, 203] on div "Week" at bounding box center [1293, 203] width 136 height 27
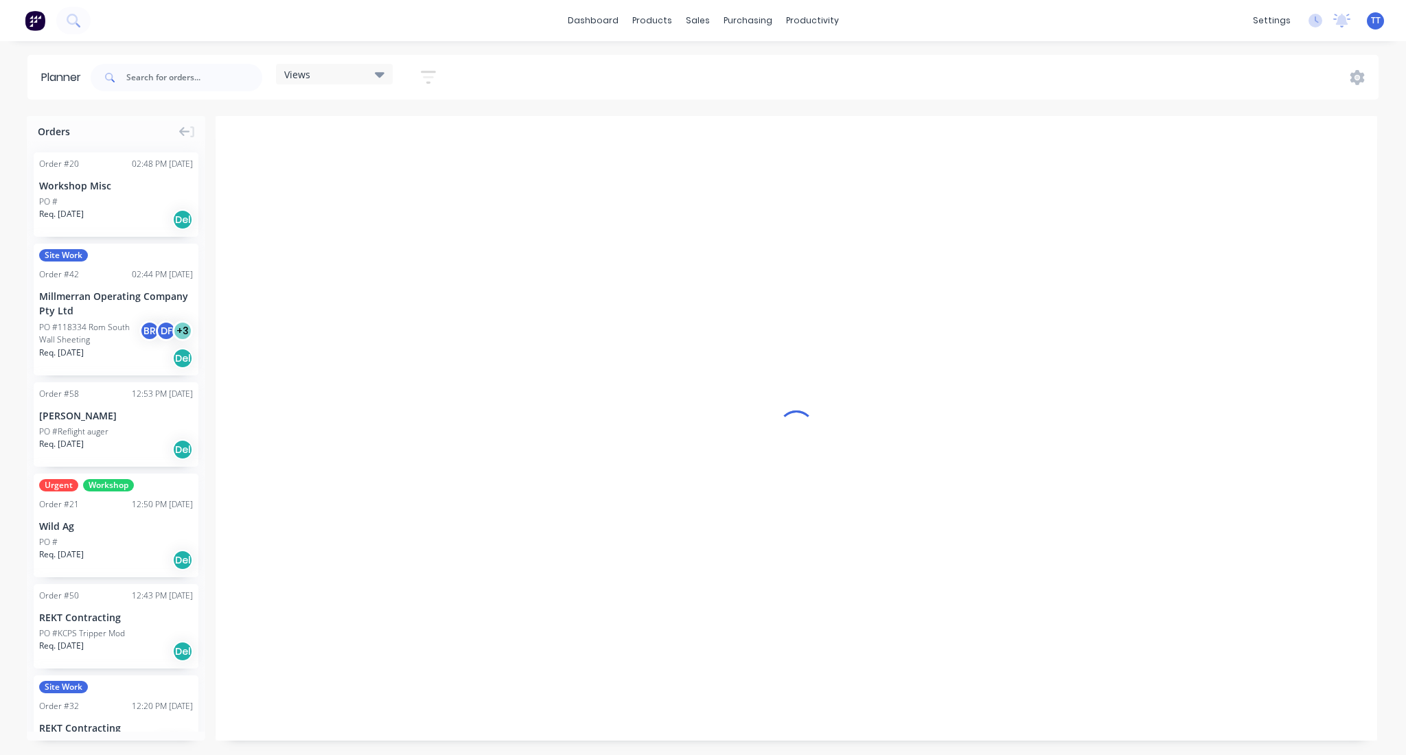
scroll to position [0, 1]
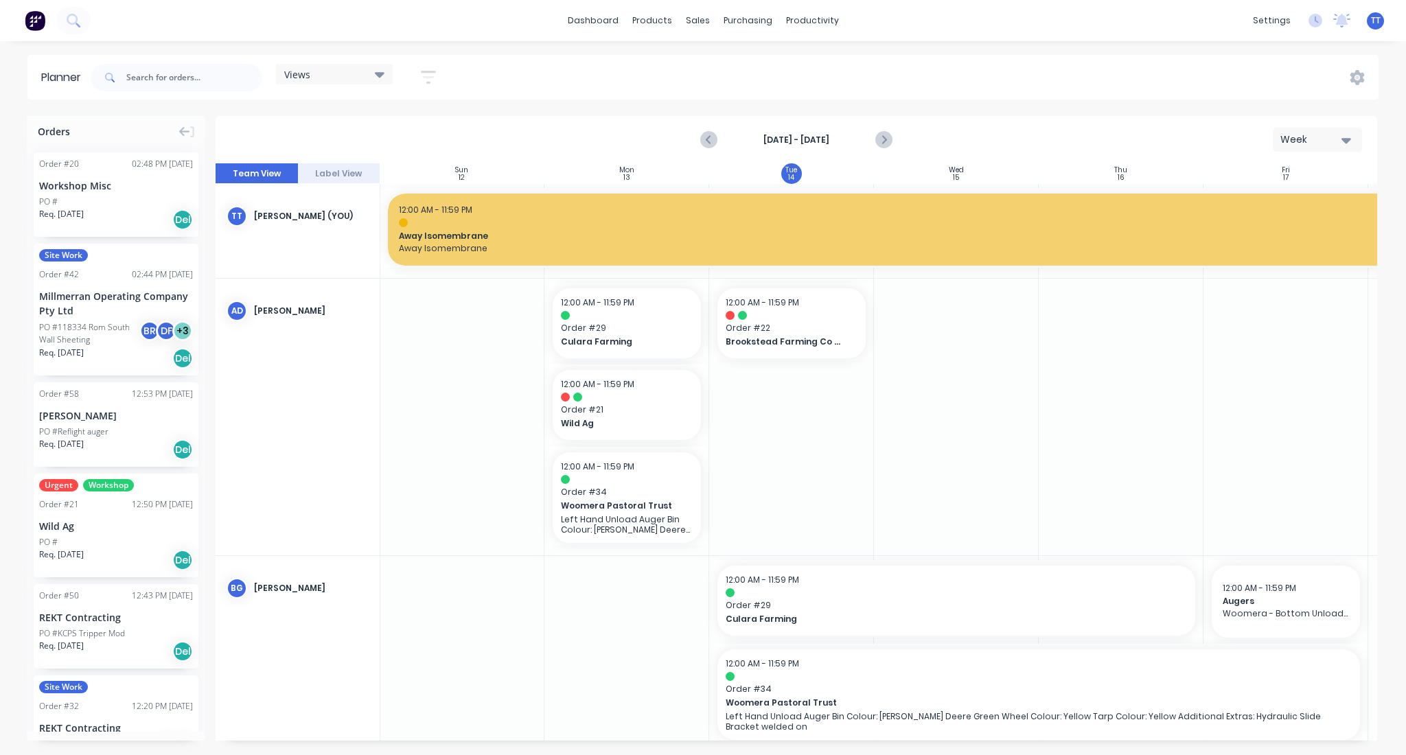
click at [1366, 371] on div at bounding box center [1286, 417] width 165 height 277
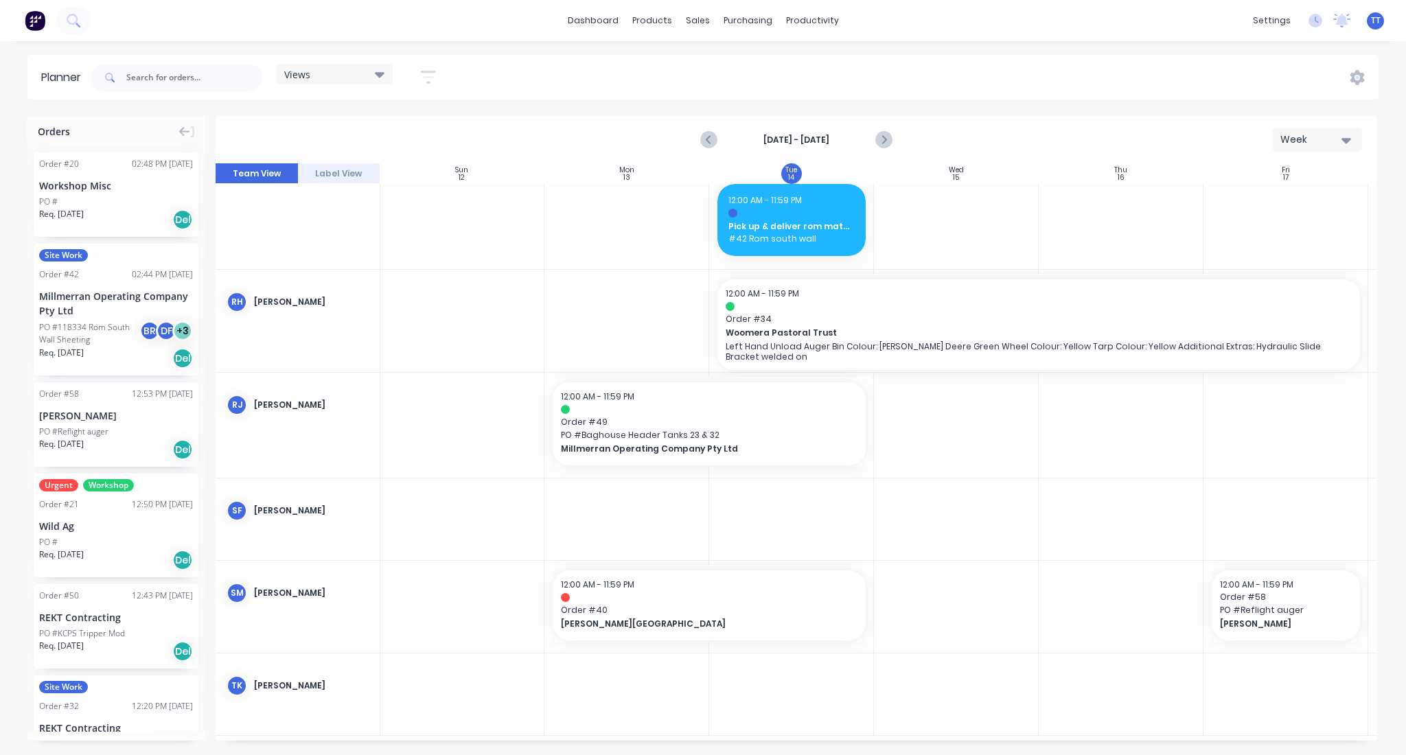
scroll to position [3094, 1]
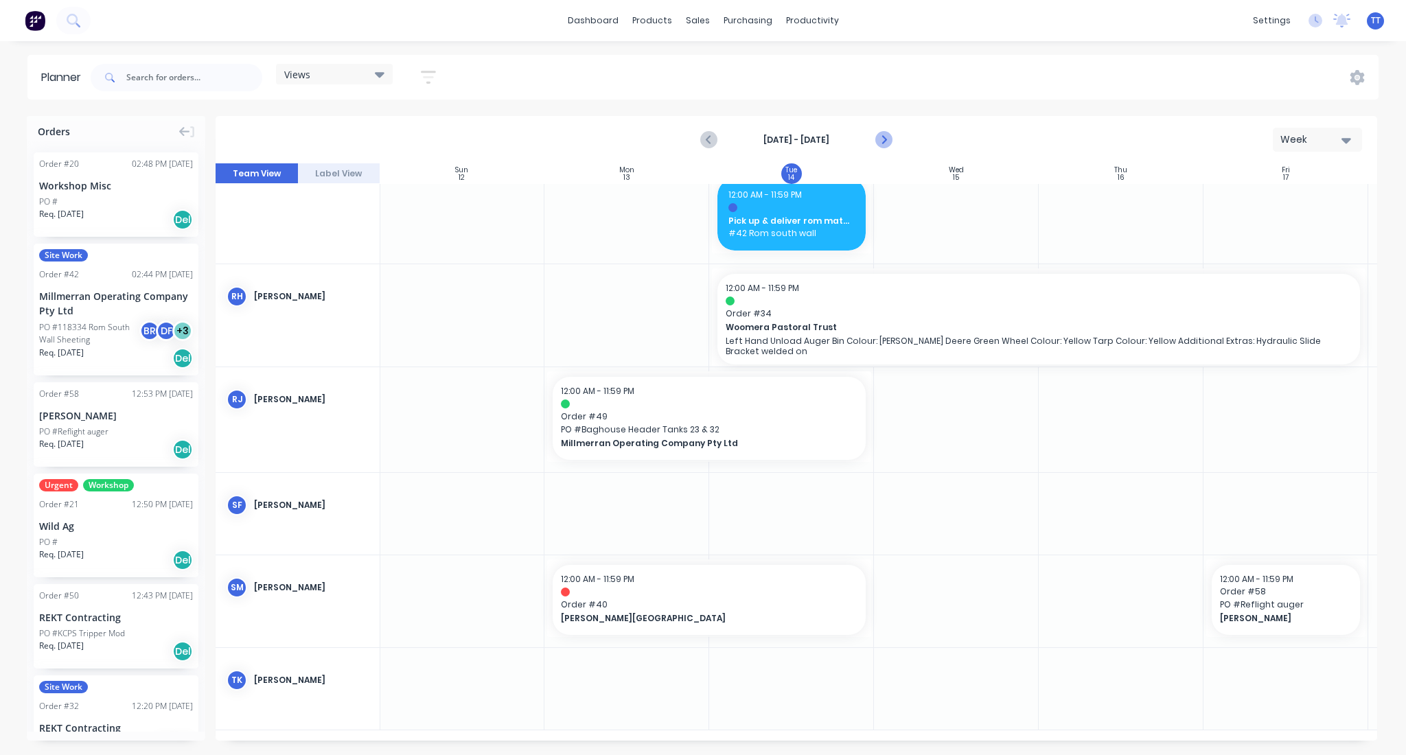
click at [888, 135] on icon "Next page" at bounding box center [883, 140] width 16 height 16
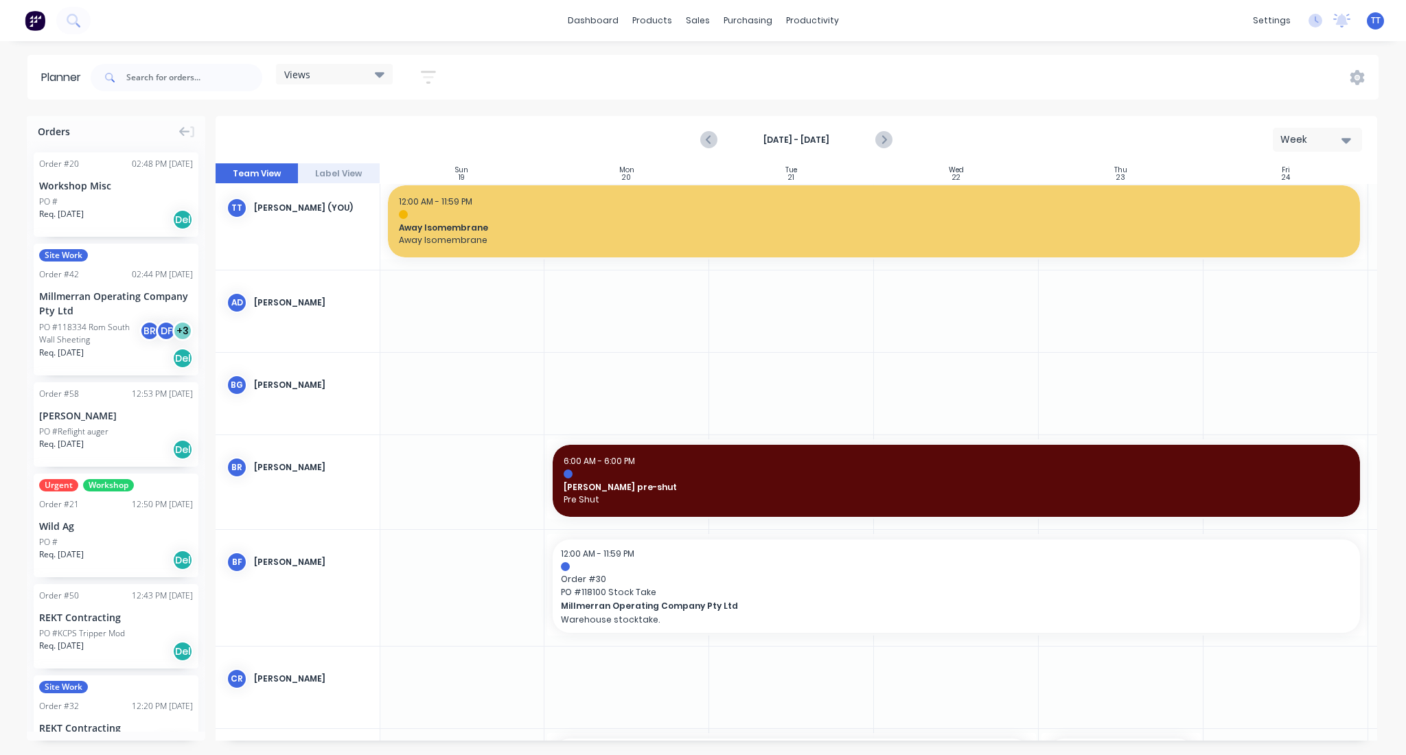
scroll to position [0, 1]
